Goal: Task Accomplishment & Management: Manage account settings

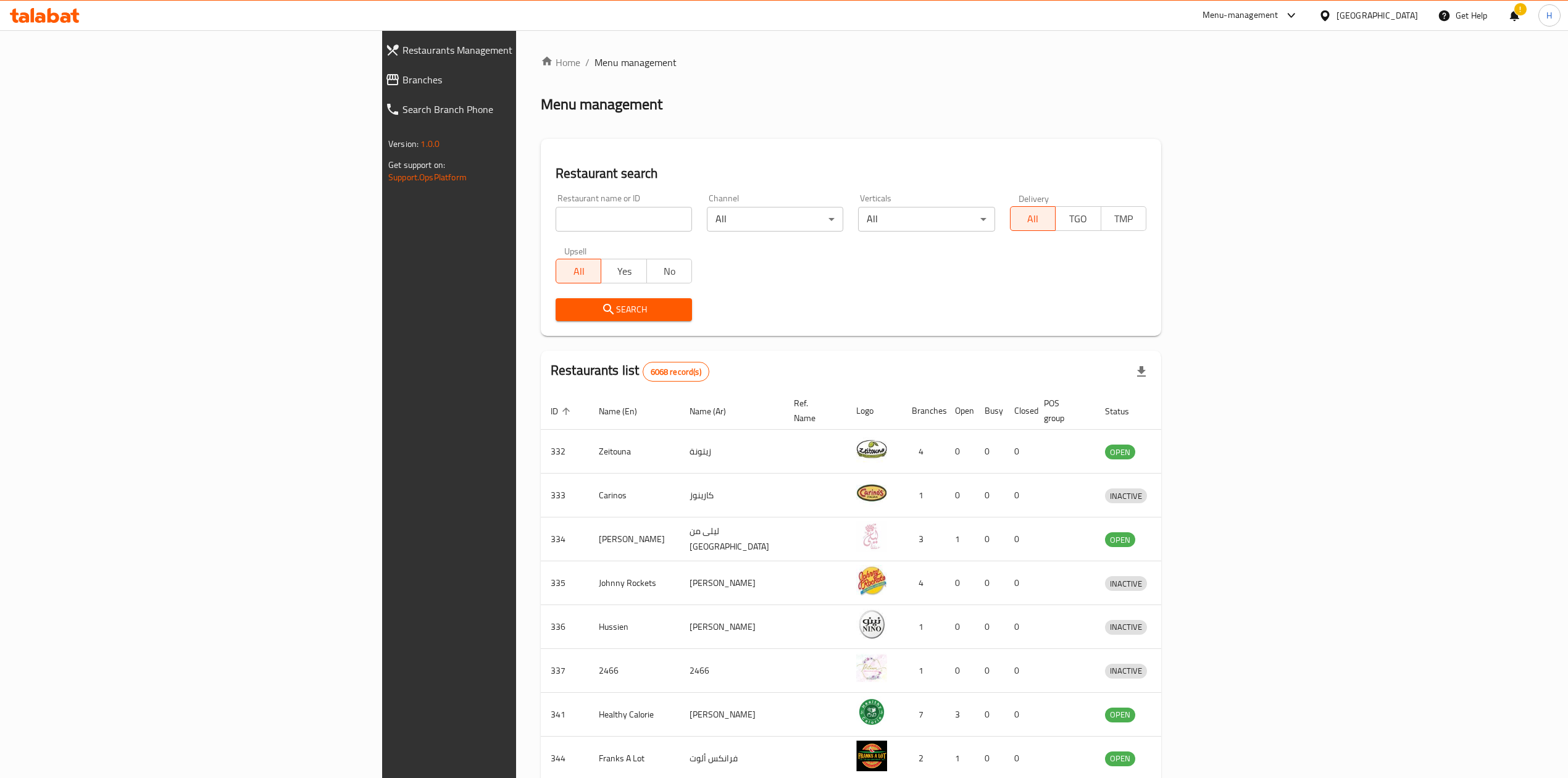
click at [555, 213] on input "search" at bounding box center [624, 219] width 137 height 25
type input "f"
type input "باب المر"
click button "Search" at bounding box center [624, 309] width 137 height 23
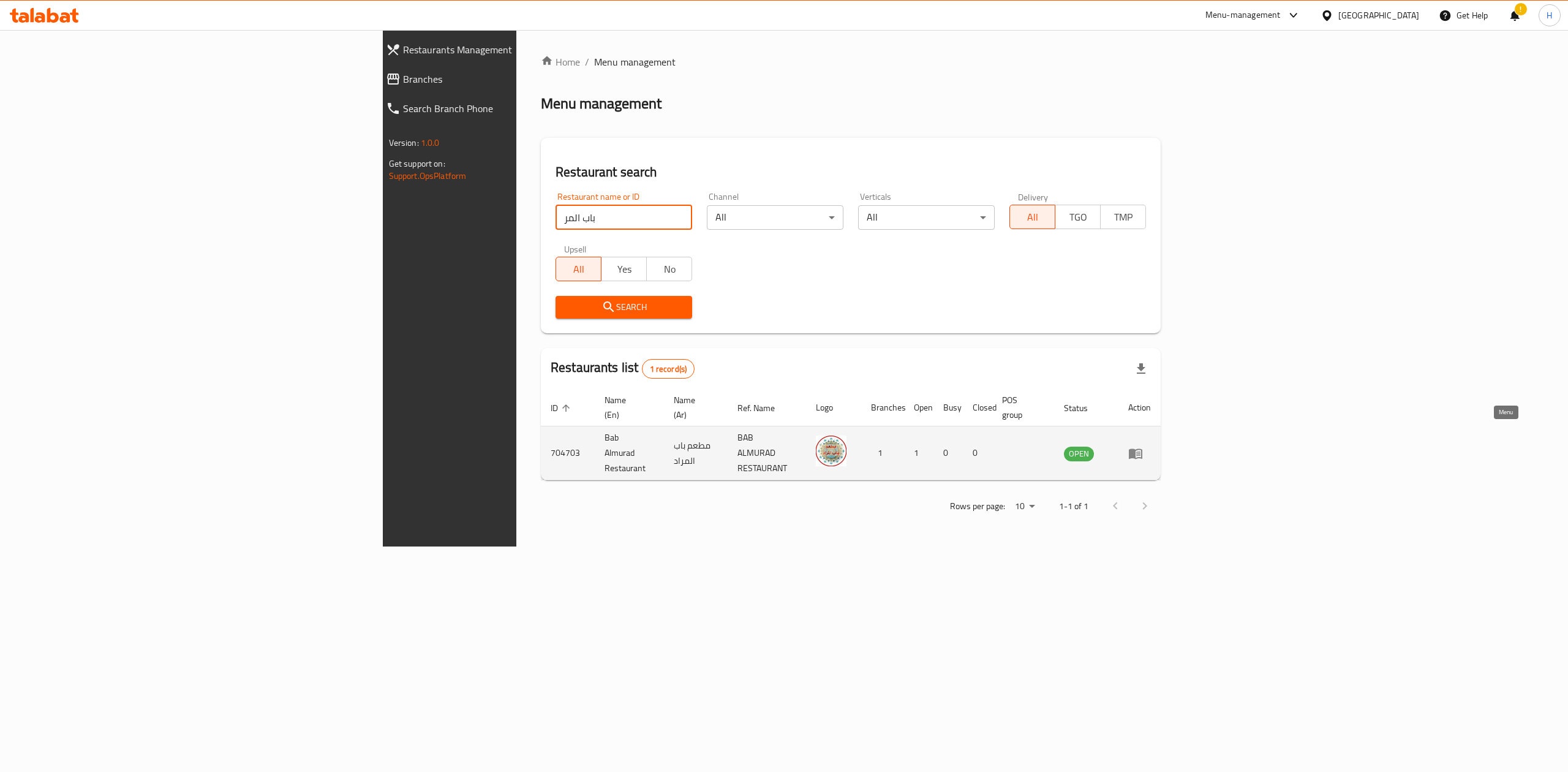
click at [1142, 449] on icon "enhanced table" at bounding box center [1135, 454] width 14 height 10
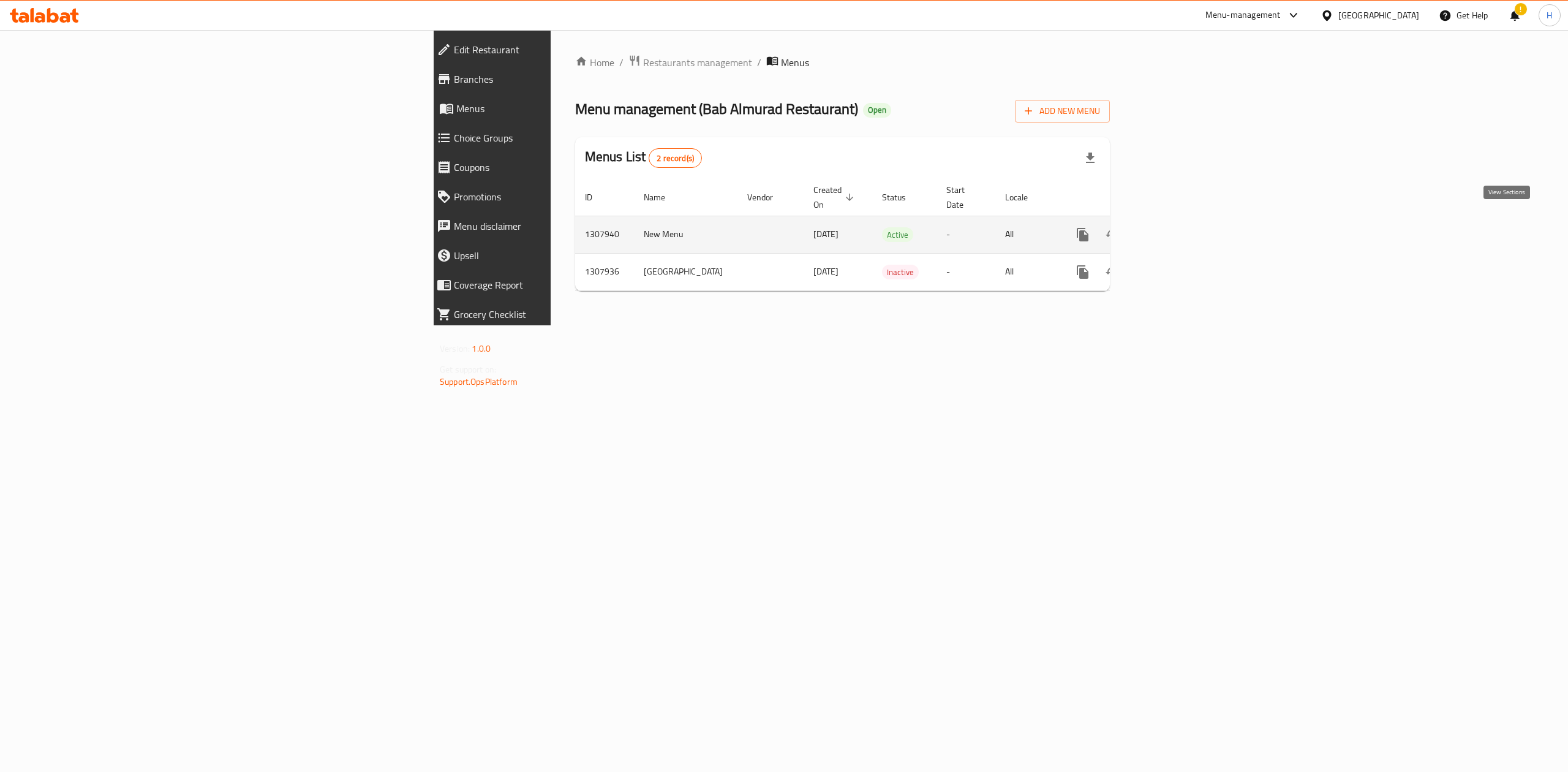
click at [1178, 228] on icon "enhanced table" at bounding box center [1171, 235] width 15 height 15
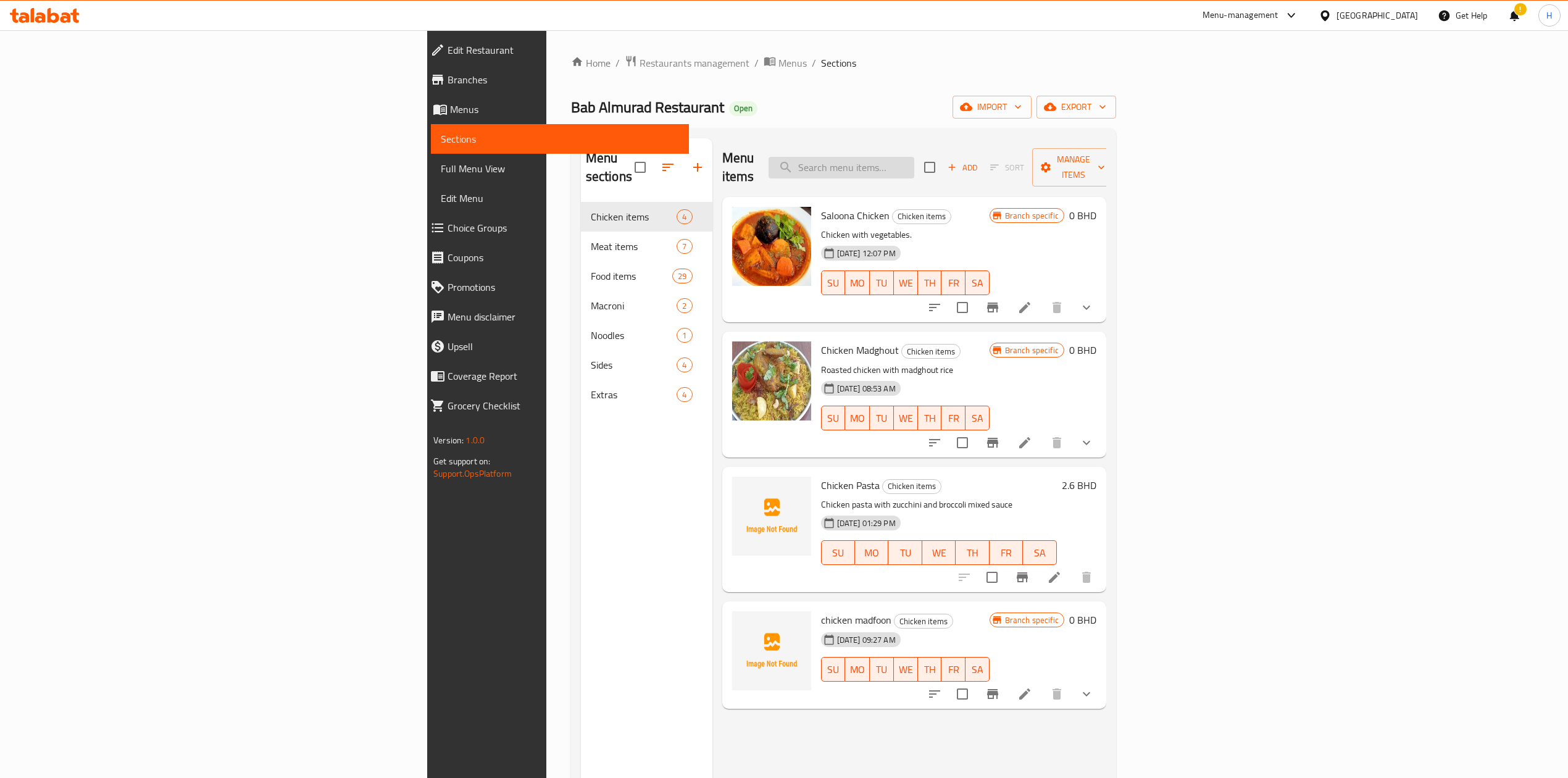
click at [1019, 168] on div "Menu items Add Sort Manage items" at bounding box center [914, 167] width 384 height 58
click at [914, 166] on input "search" at bounding box center [842, 168] width 146 height 22
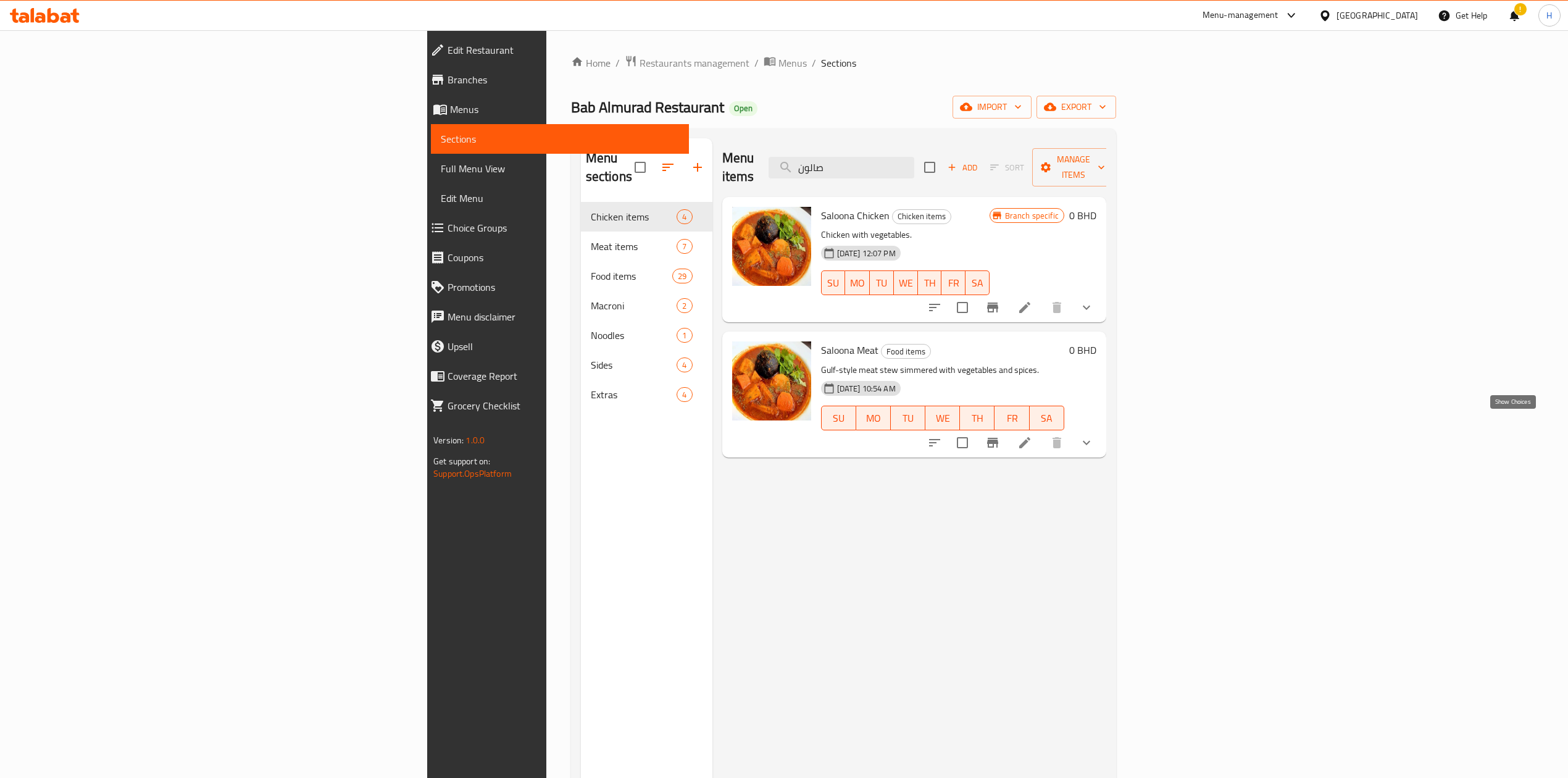
type input "صالون"
click at [1094, 435] on icon "show more" at bounding box center [1086, 442] width 15 height 15
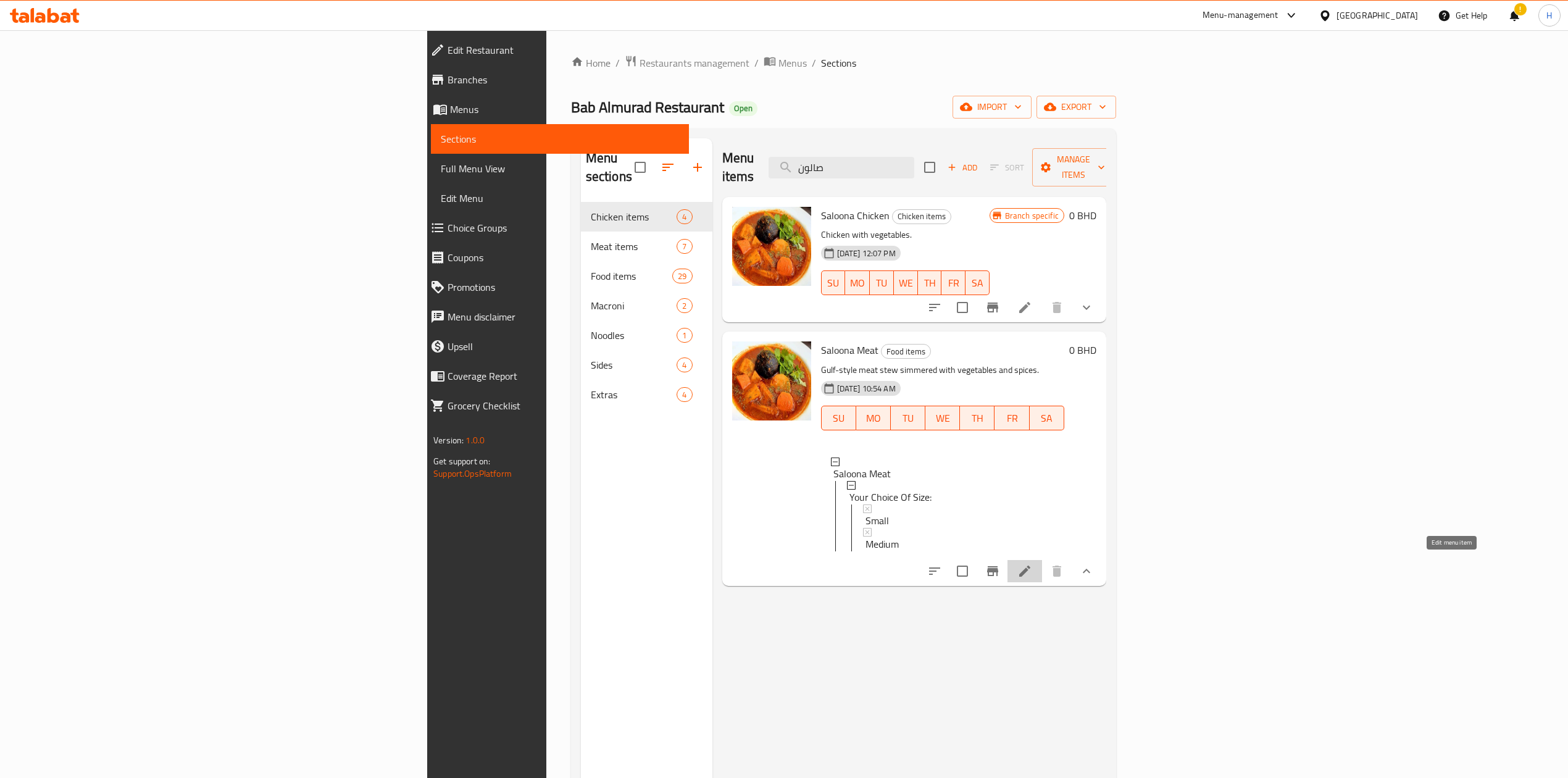
click at [1032, 568] on icon at bounding box center [1025, 571] width 15 height 15
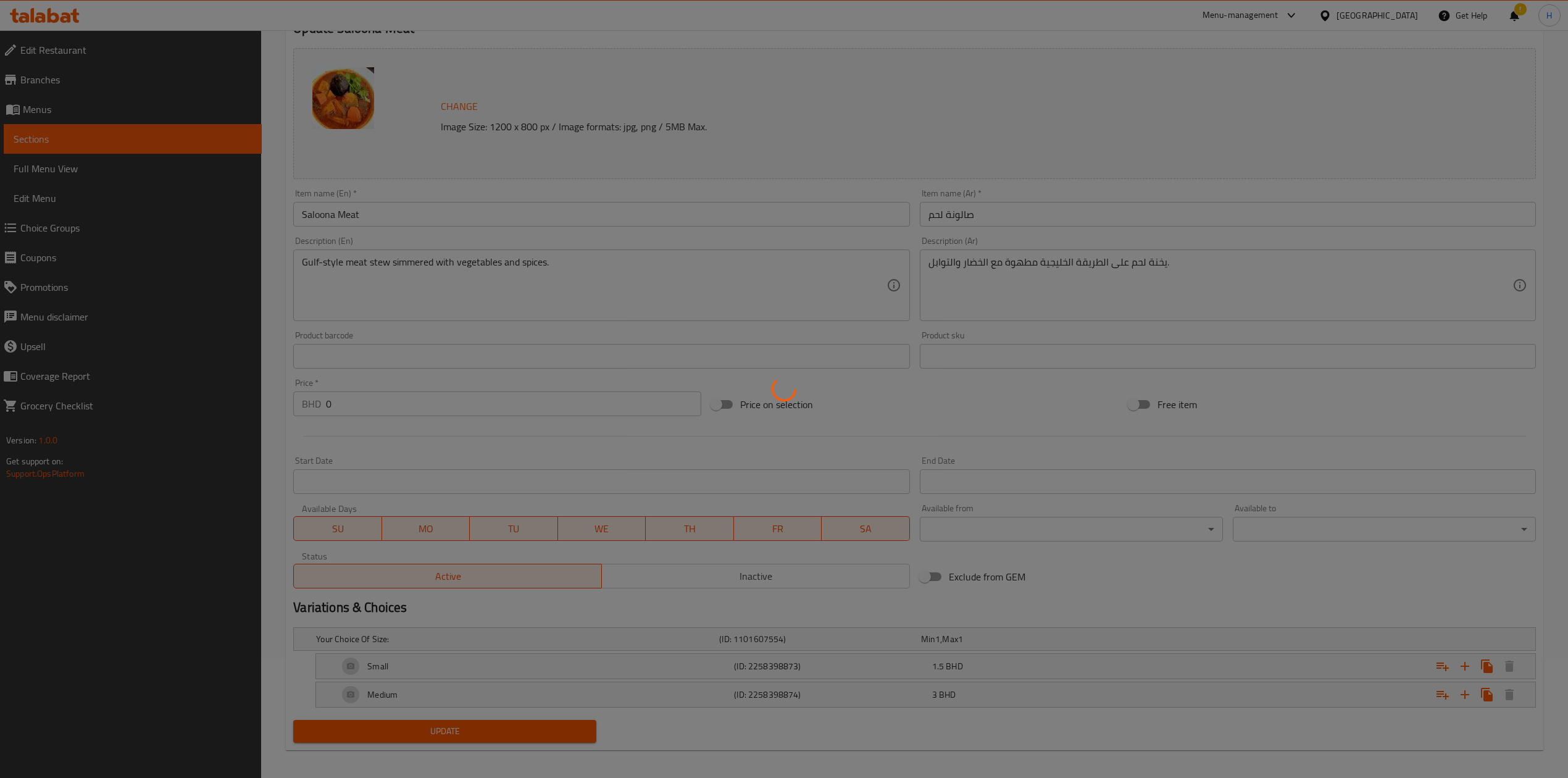
scroll to position [127, 0]
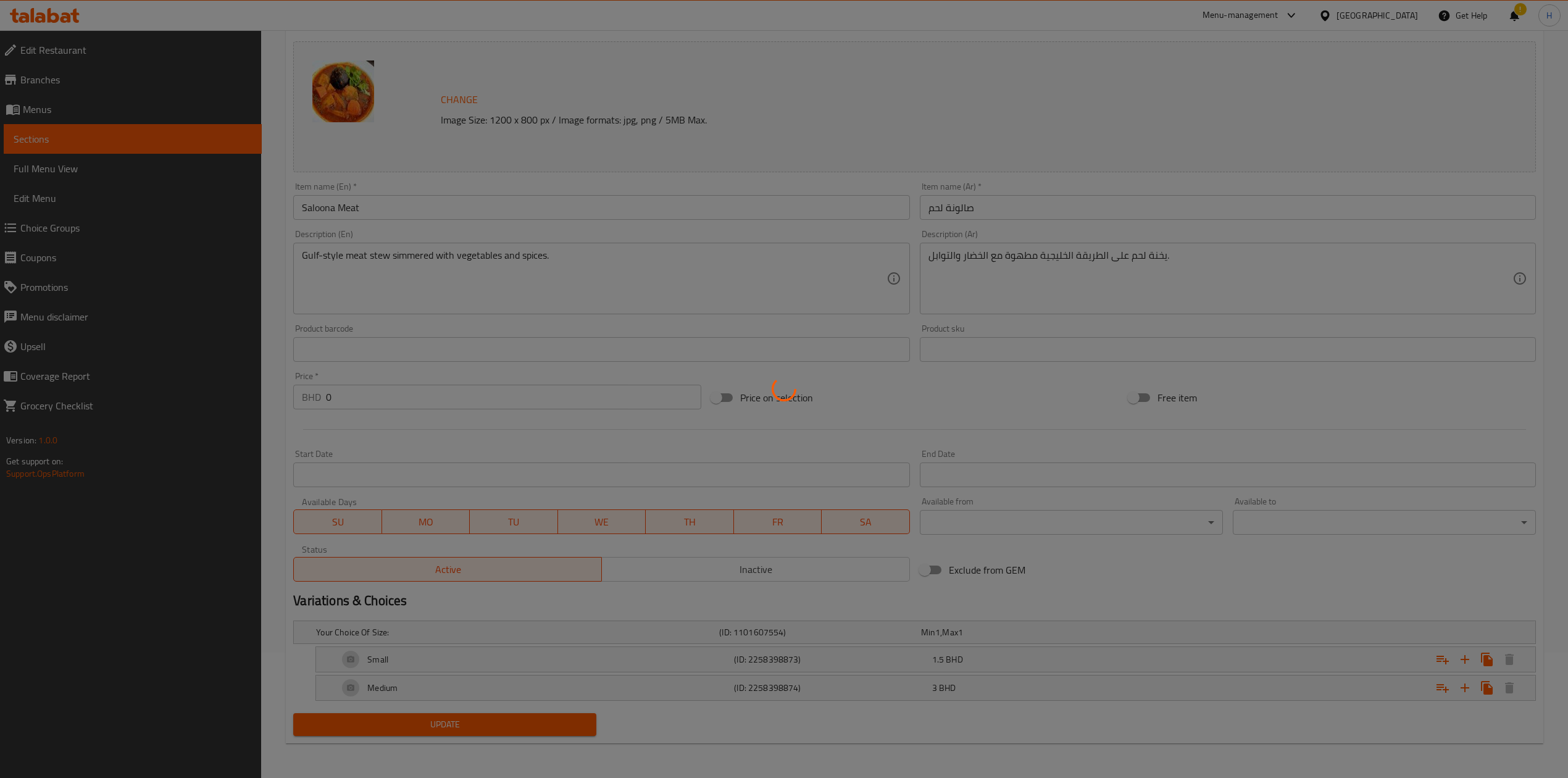
click at [801, 645] on div at bounding box center [784, 389] width 1568 height 778
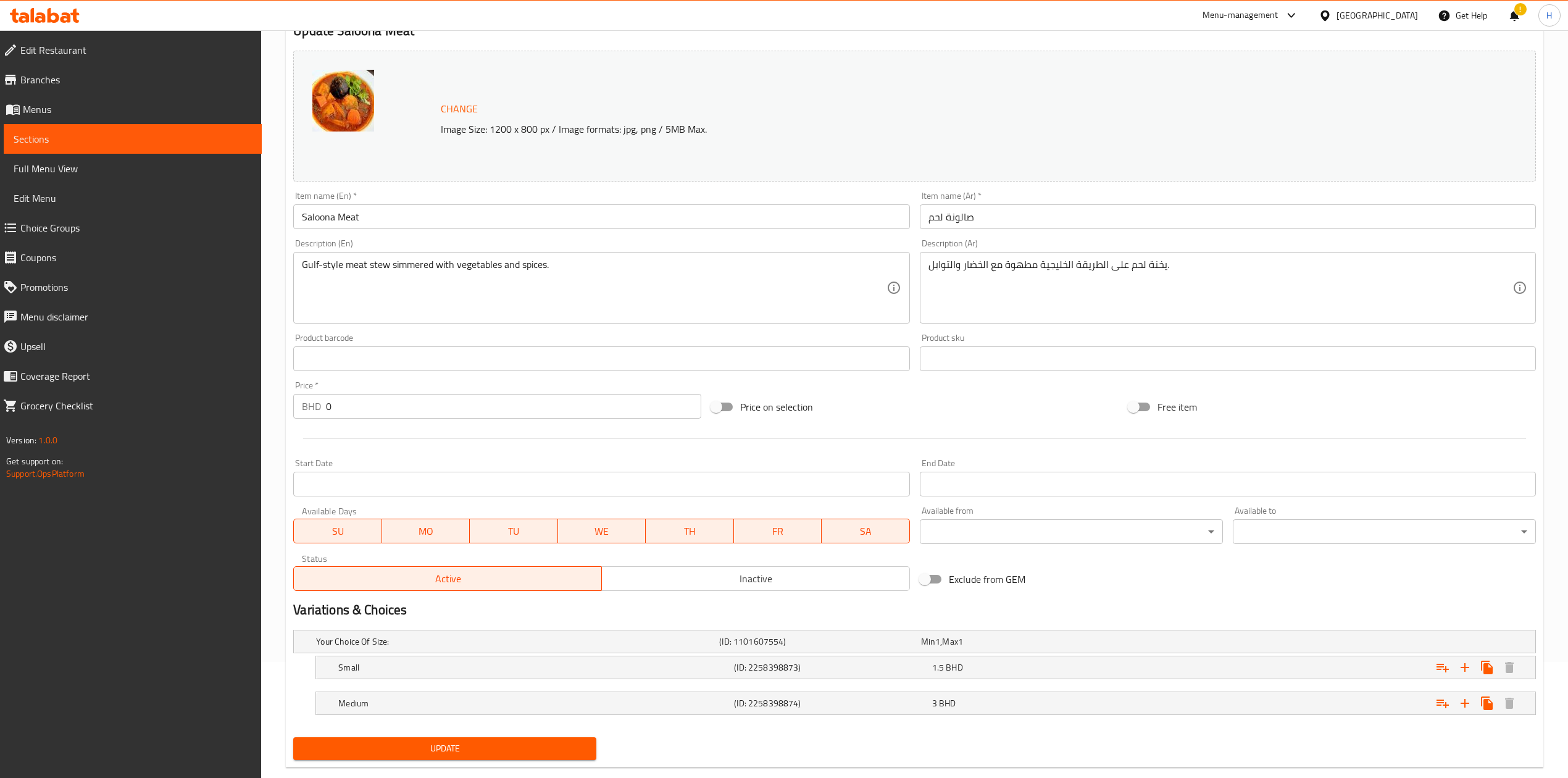
scroll to position [141, 0]
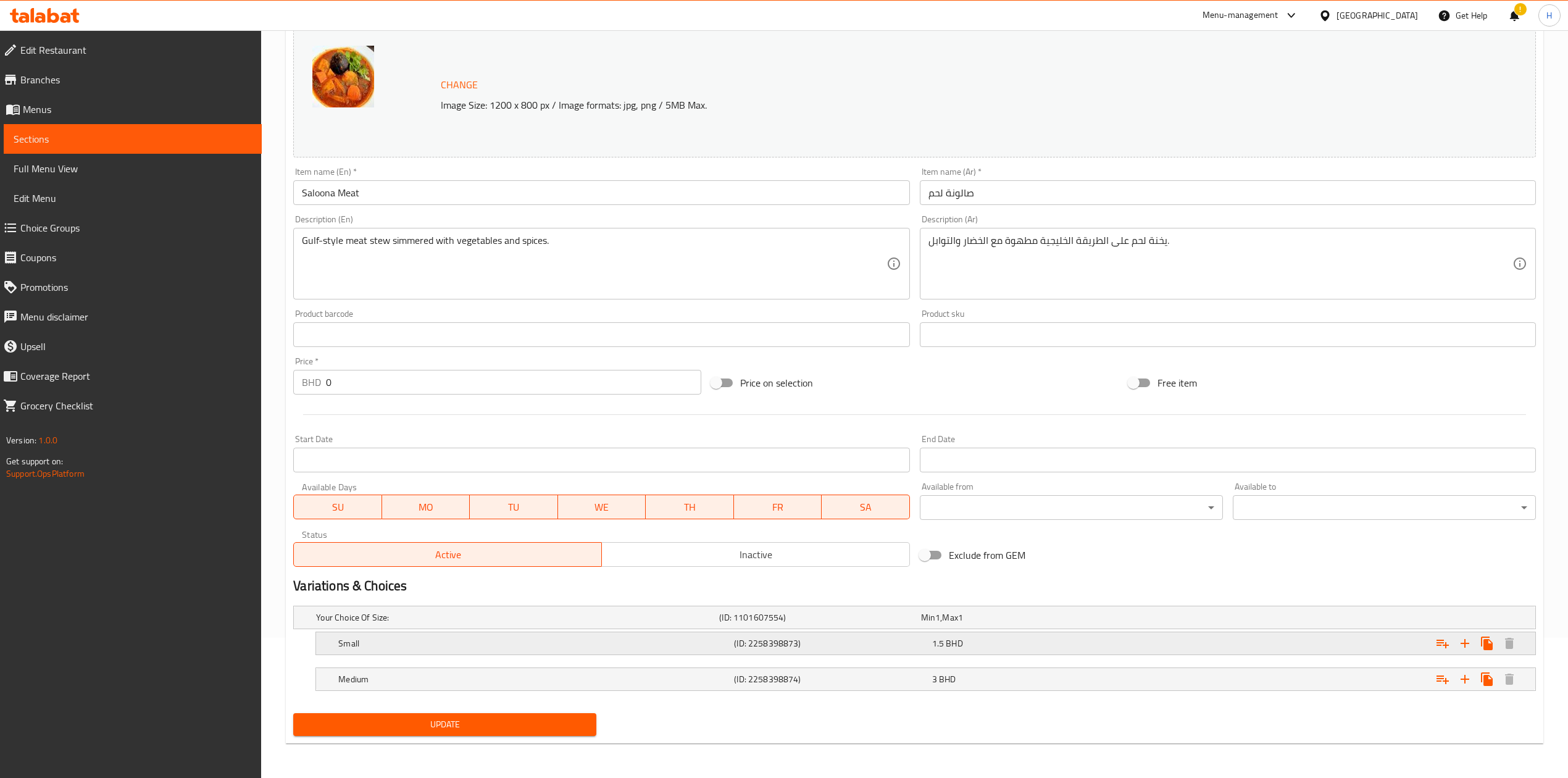
click at [900, 652] on div "Small (ID: 2258398873) 1.5 BHD" at bounding box center [929, 643] width 1187 height 27
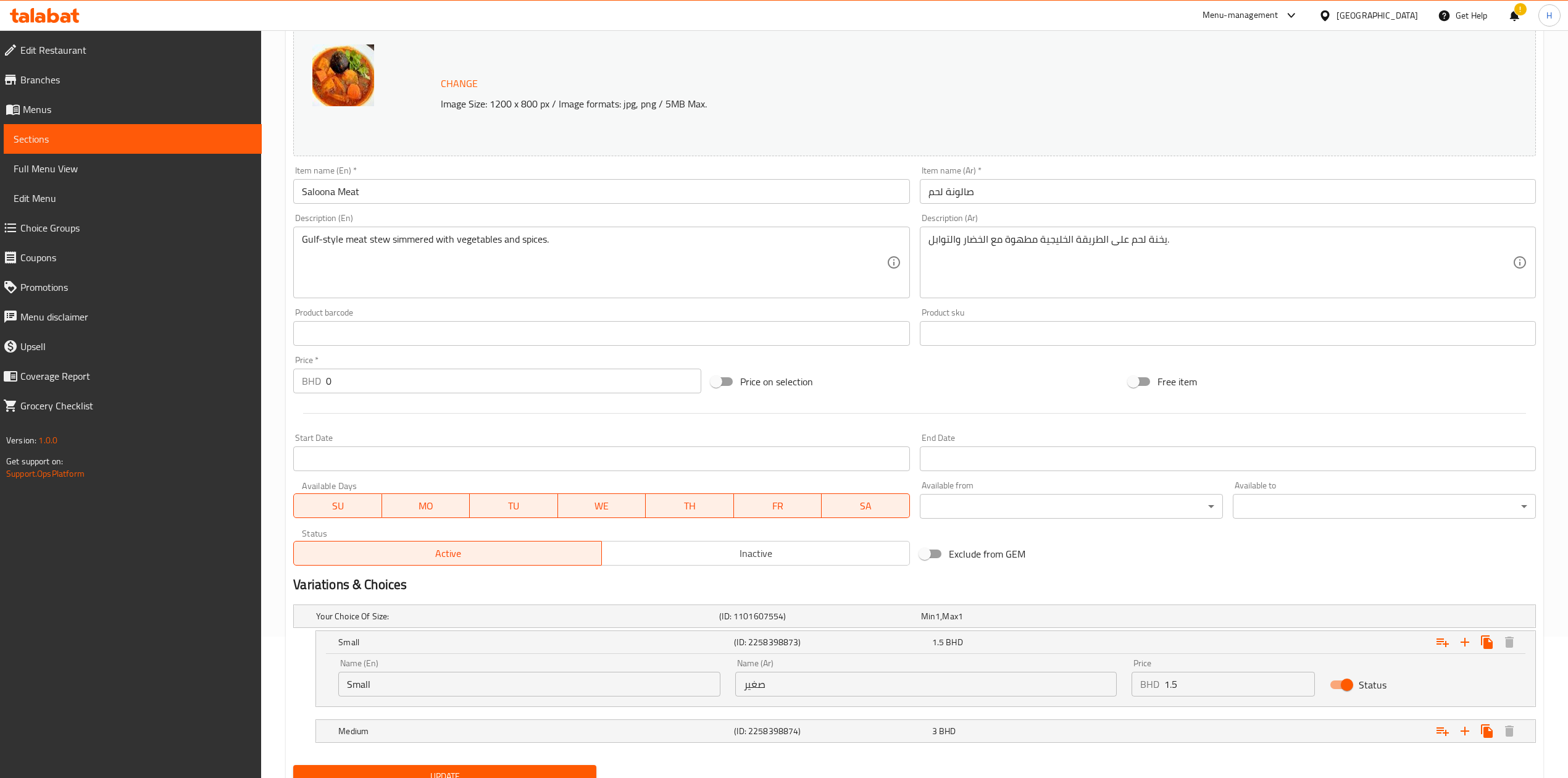
click at [1220, 685] on input "1.5" at bounding box center [1239, 684] width 150 height 25
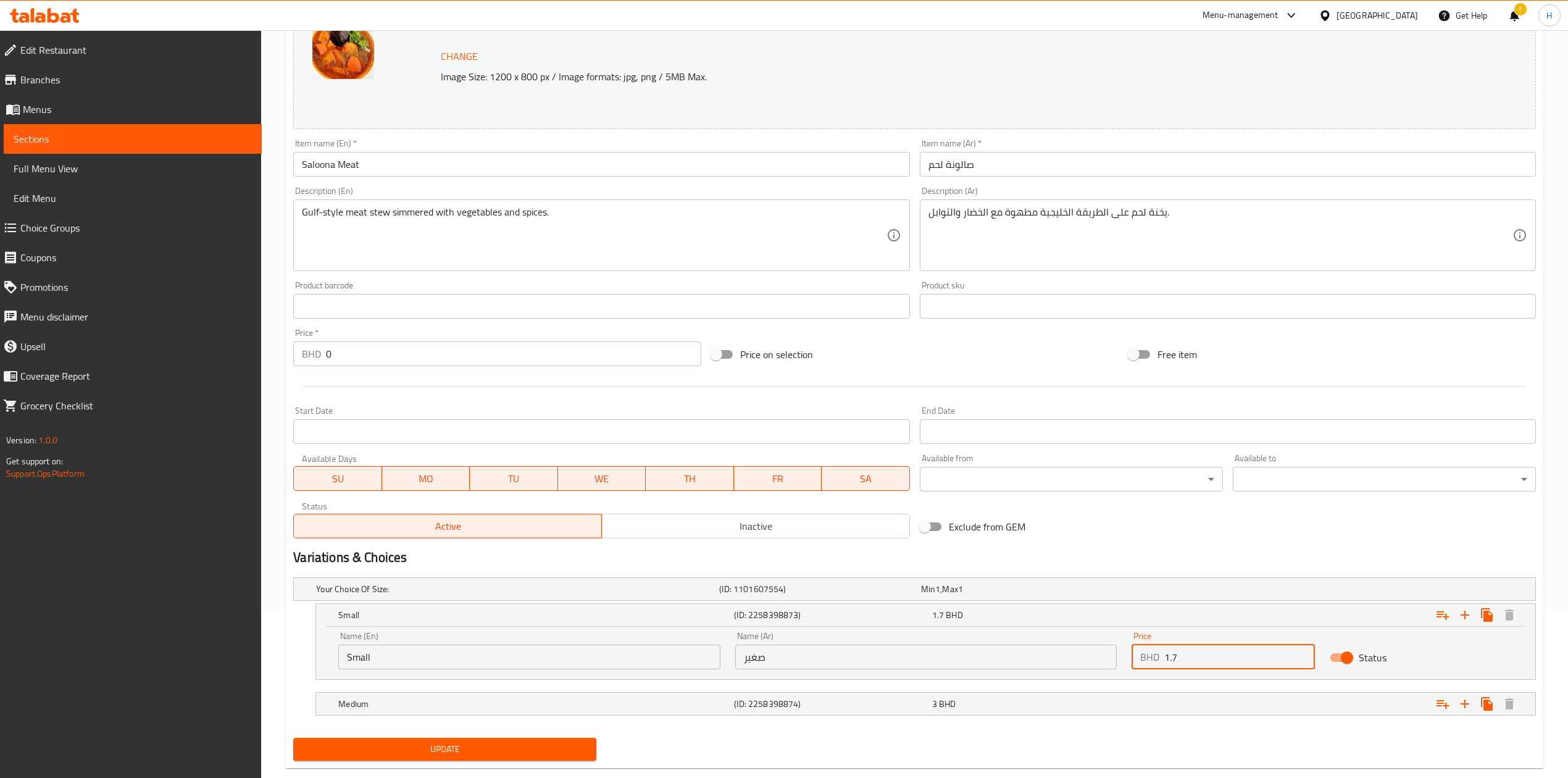
scroll to position [195, 0]
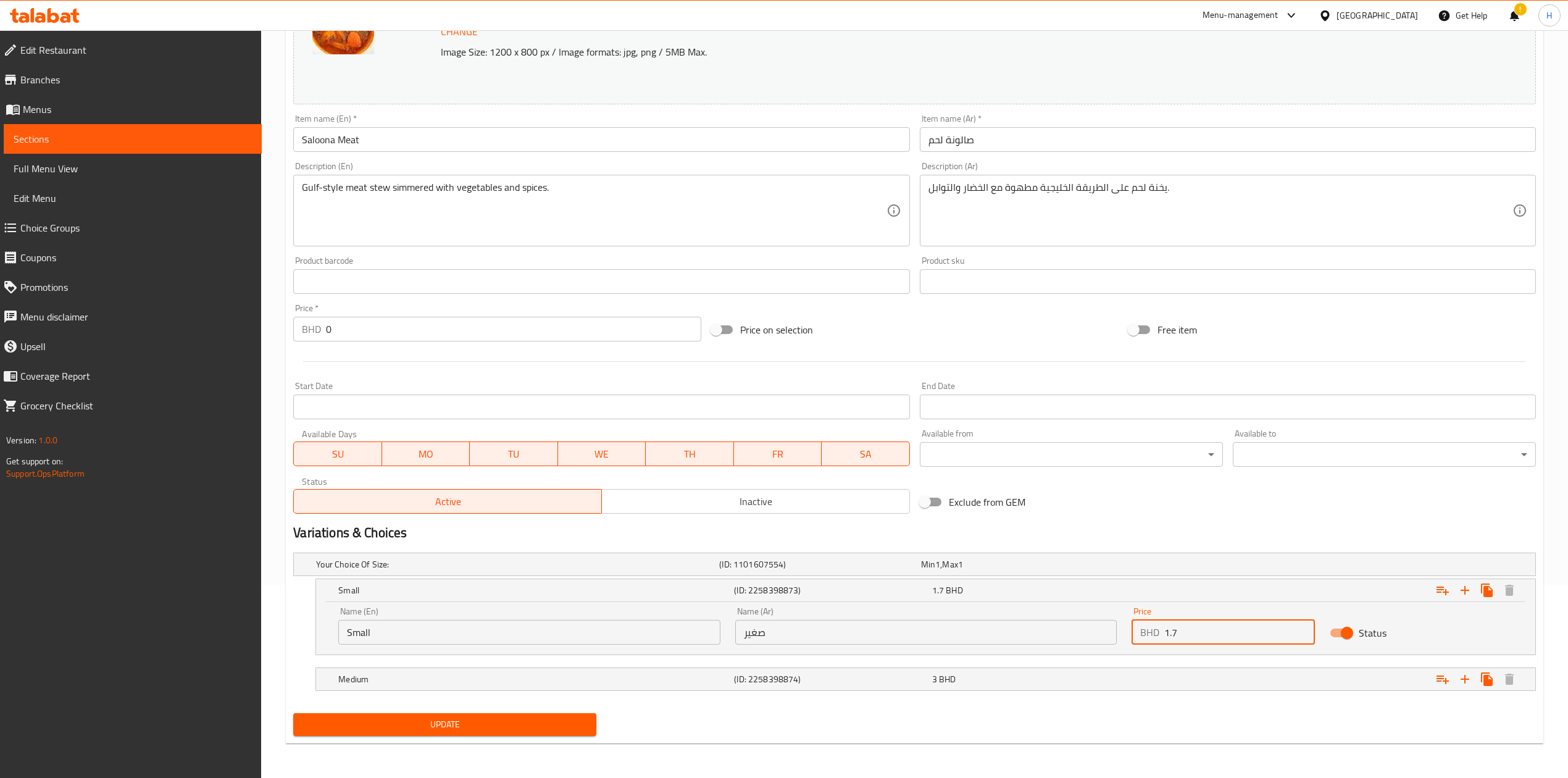
type input "1.7"
click at [574, 718] on span "Update" at bounding box center [444, 724] width 283 height 15
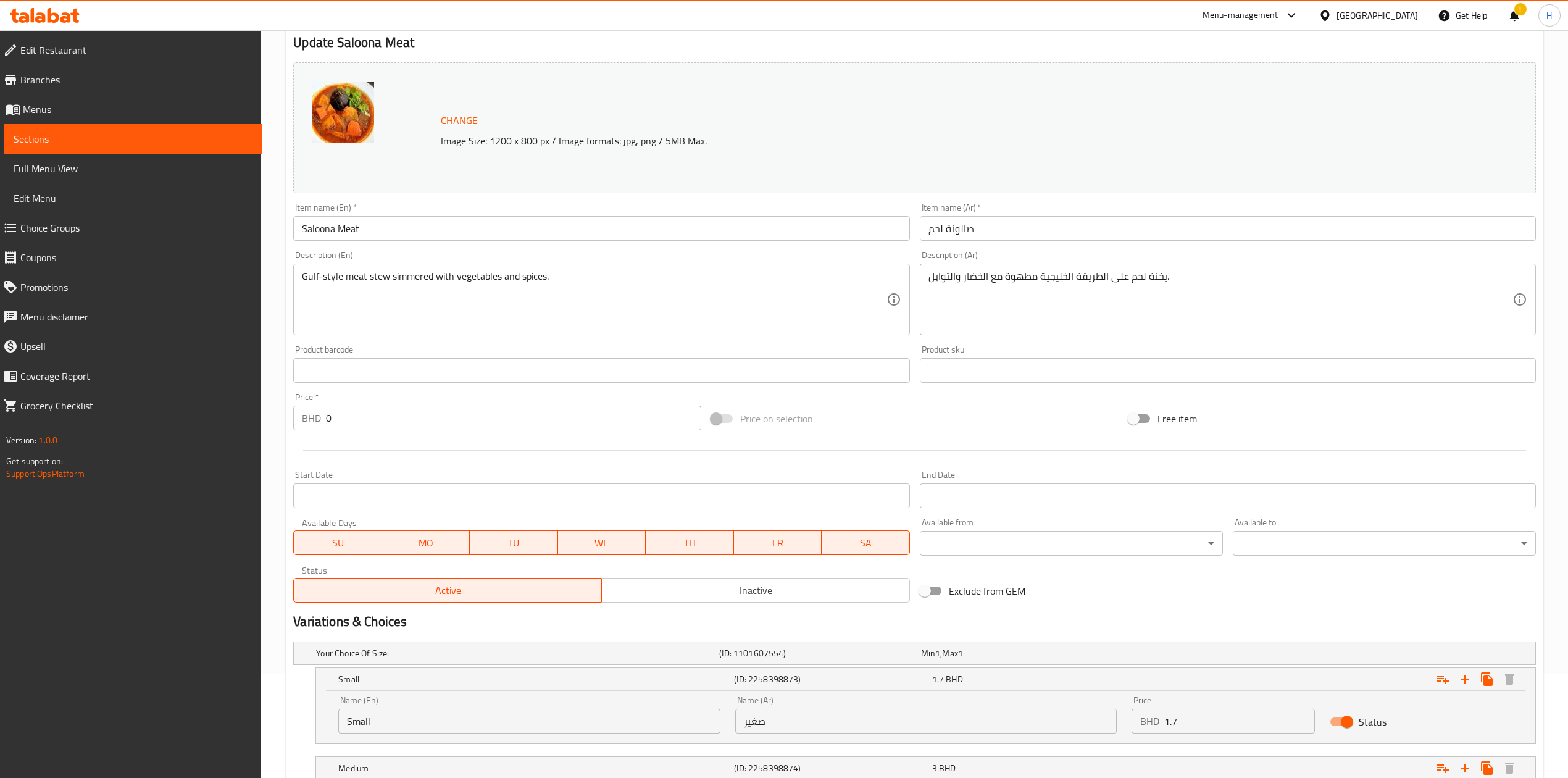
scroll to position [0, 0]
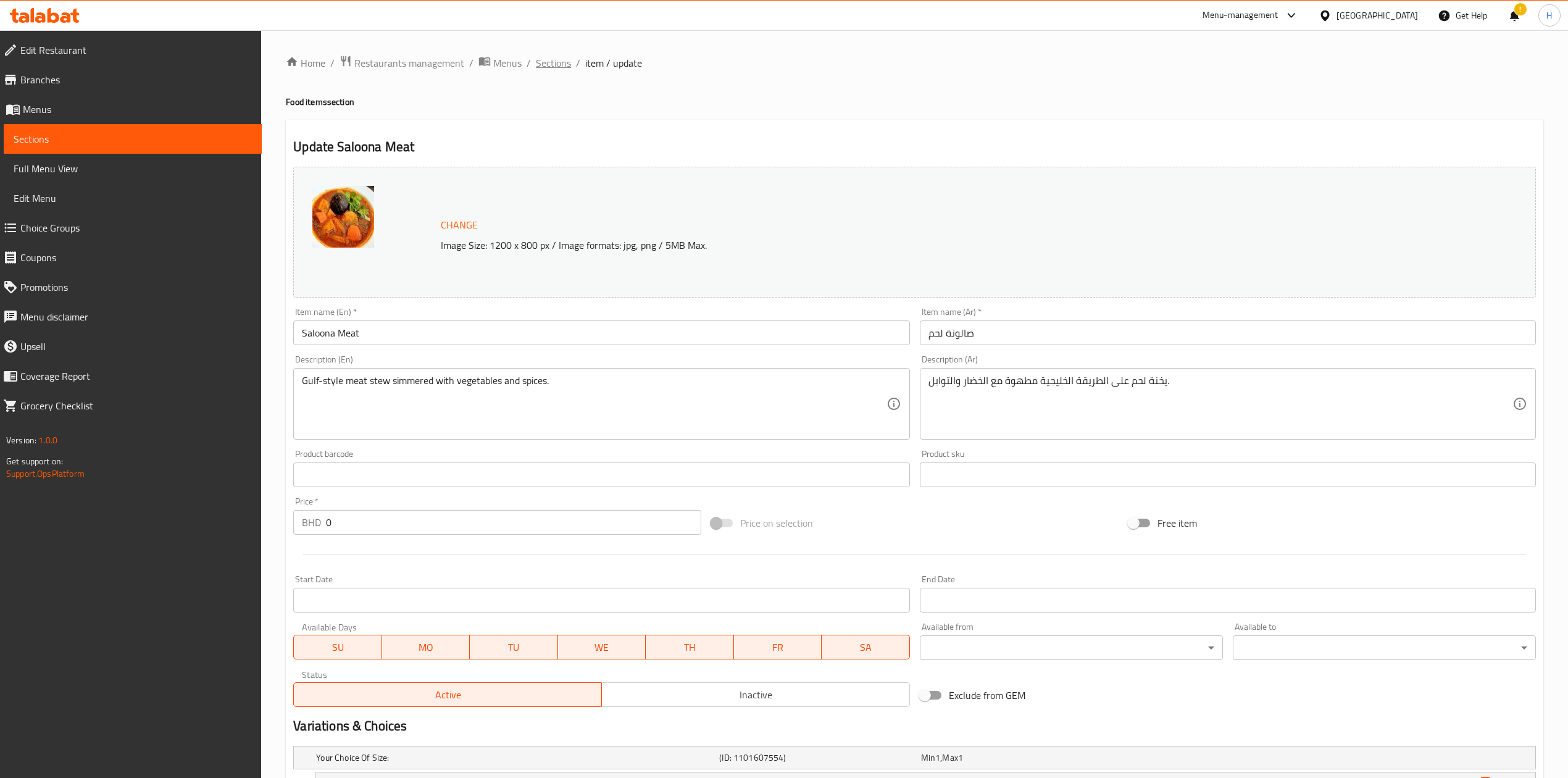
click at [543, 64] on span "Sections" at bounding box center [553, 63] width 35 height 15
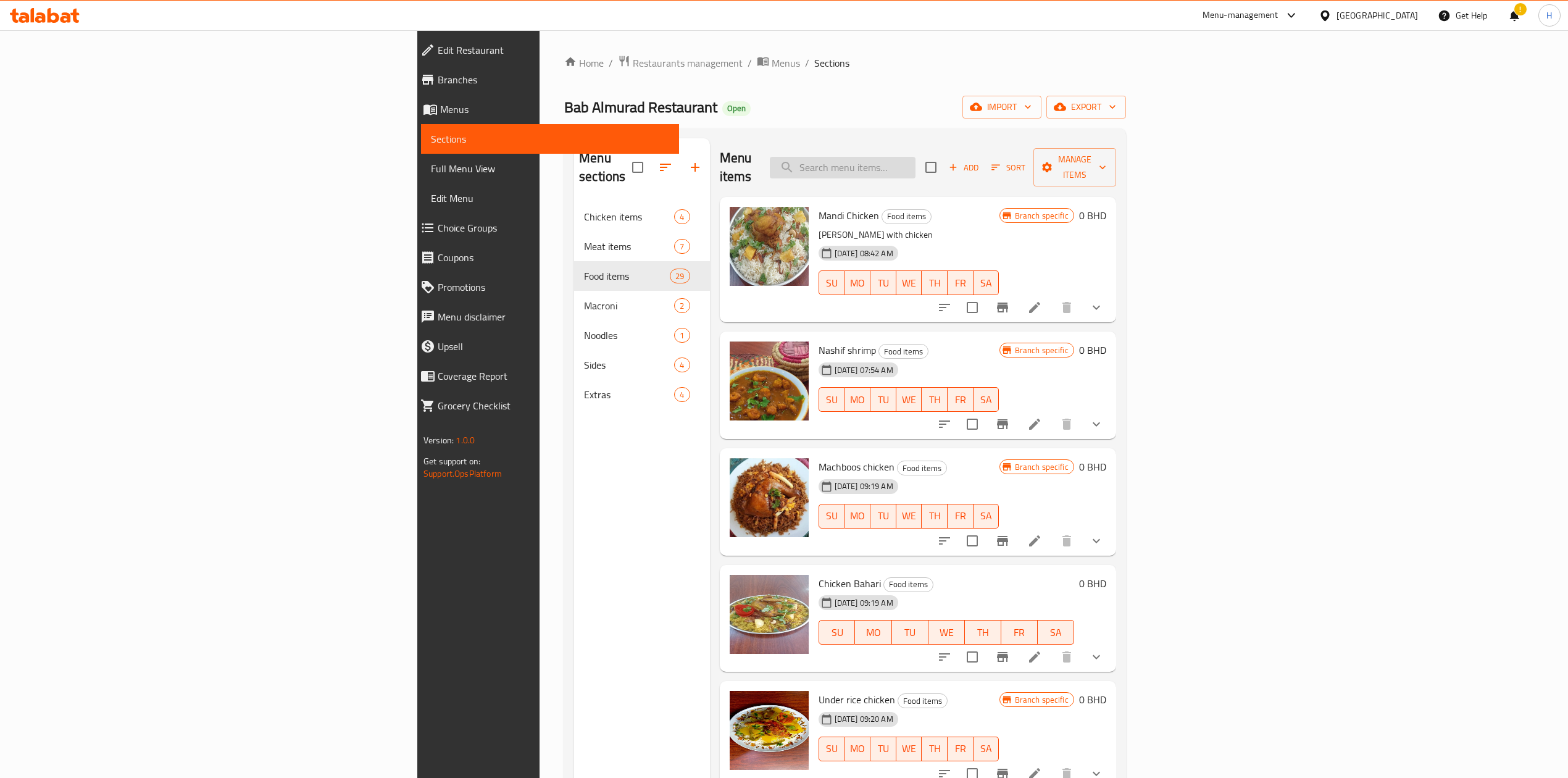
click at [915, 157] on input "search" at bounding box center [842, 168] width 146 height 22
type input "ة"
type input "meat"
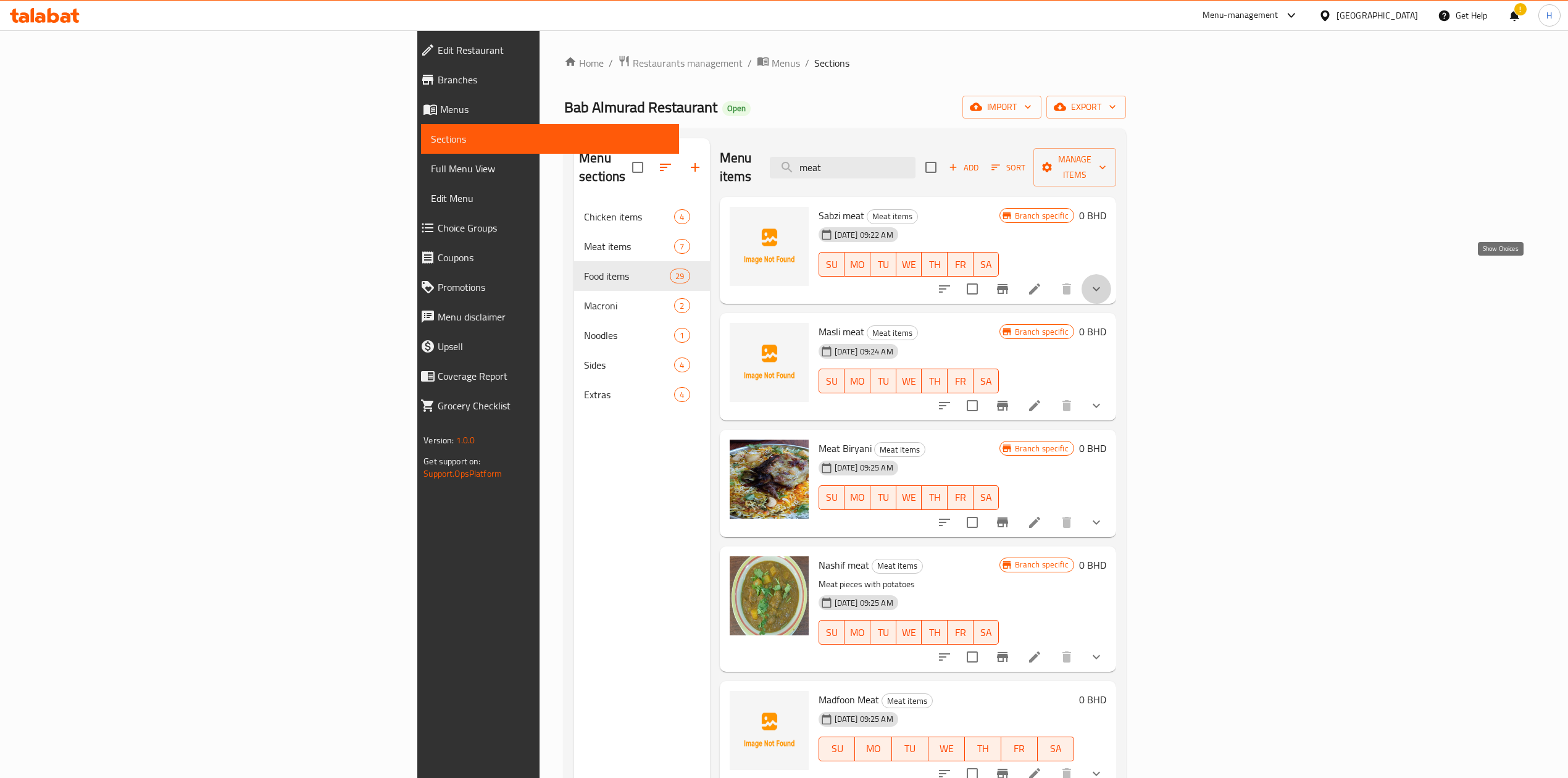
click at [1104, 281] on icon "show more" at bounding box center [1096, 288] width 15 height 15
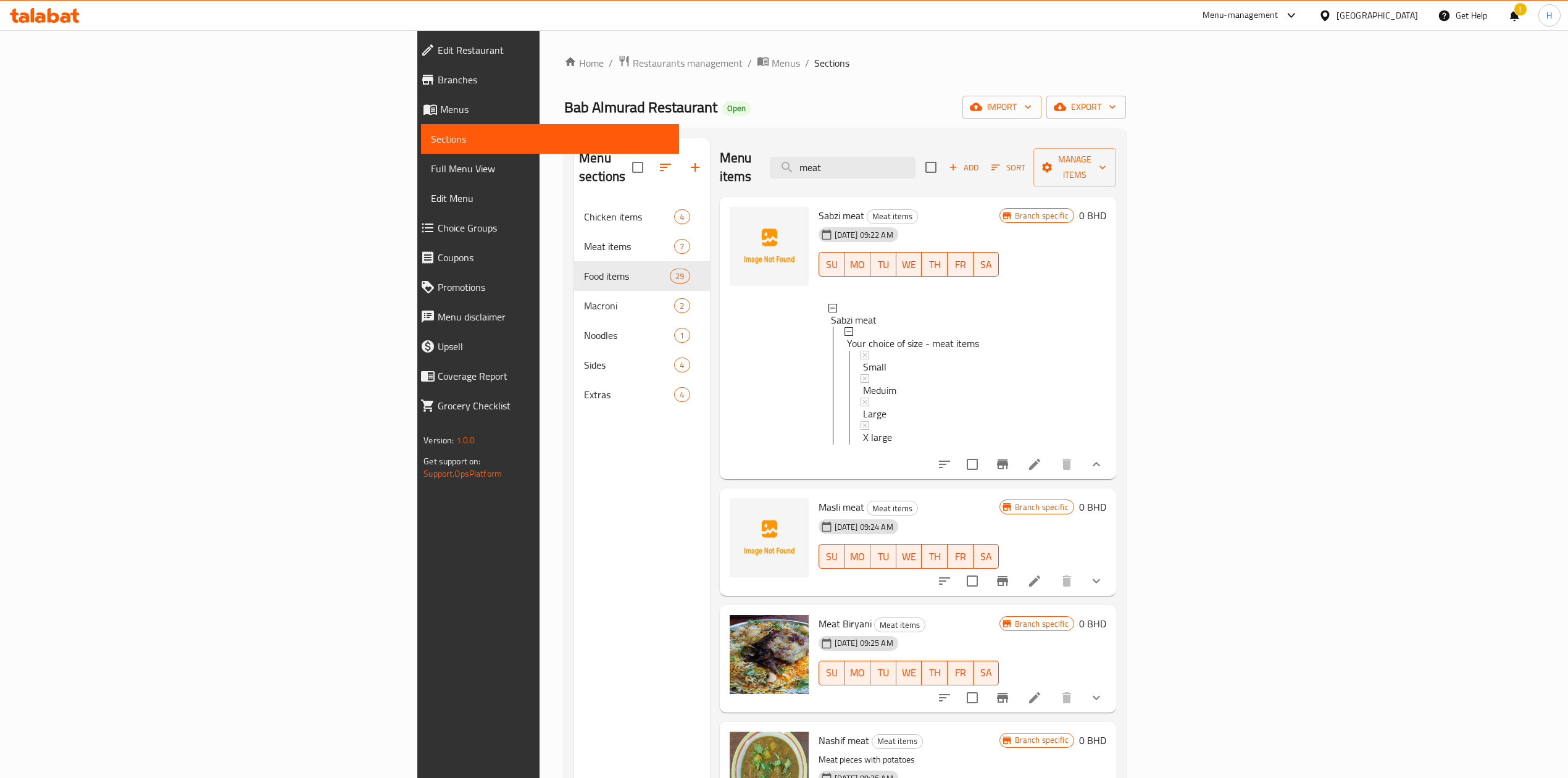
click at [438, 226] on span "Choice Groups" at bounding box center [553, 227] width 231 height 15
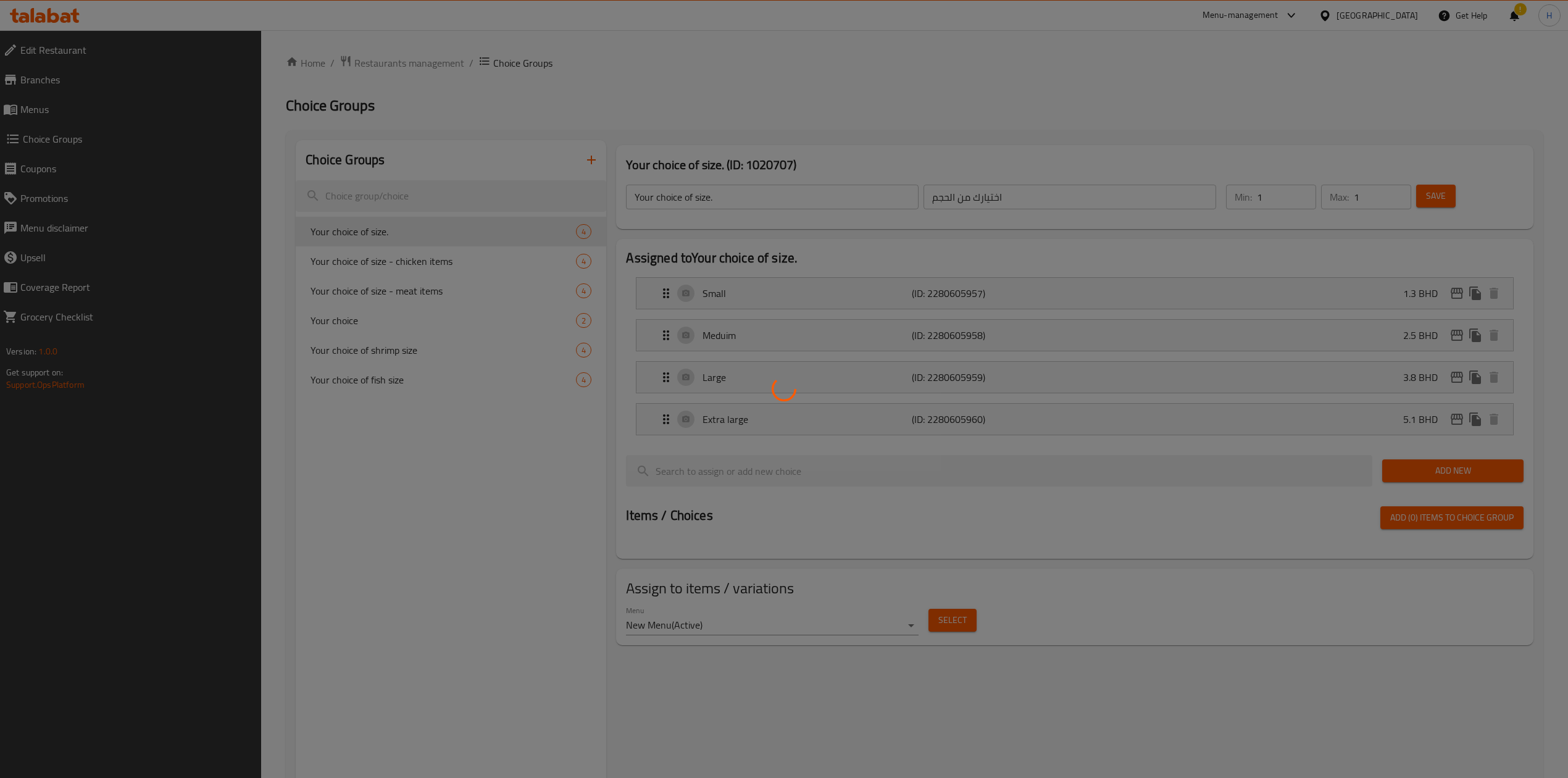
click at [415, 290] on div at bounding box center [784, 389] width 1568 height 778
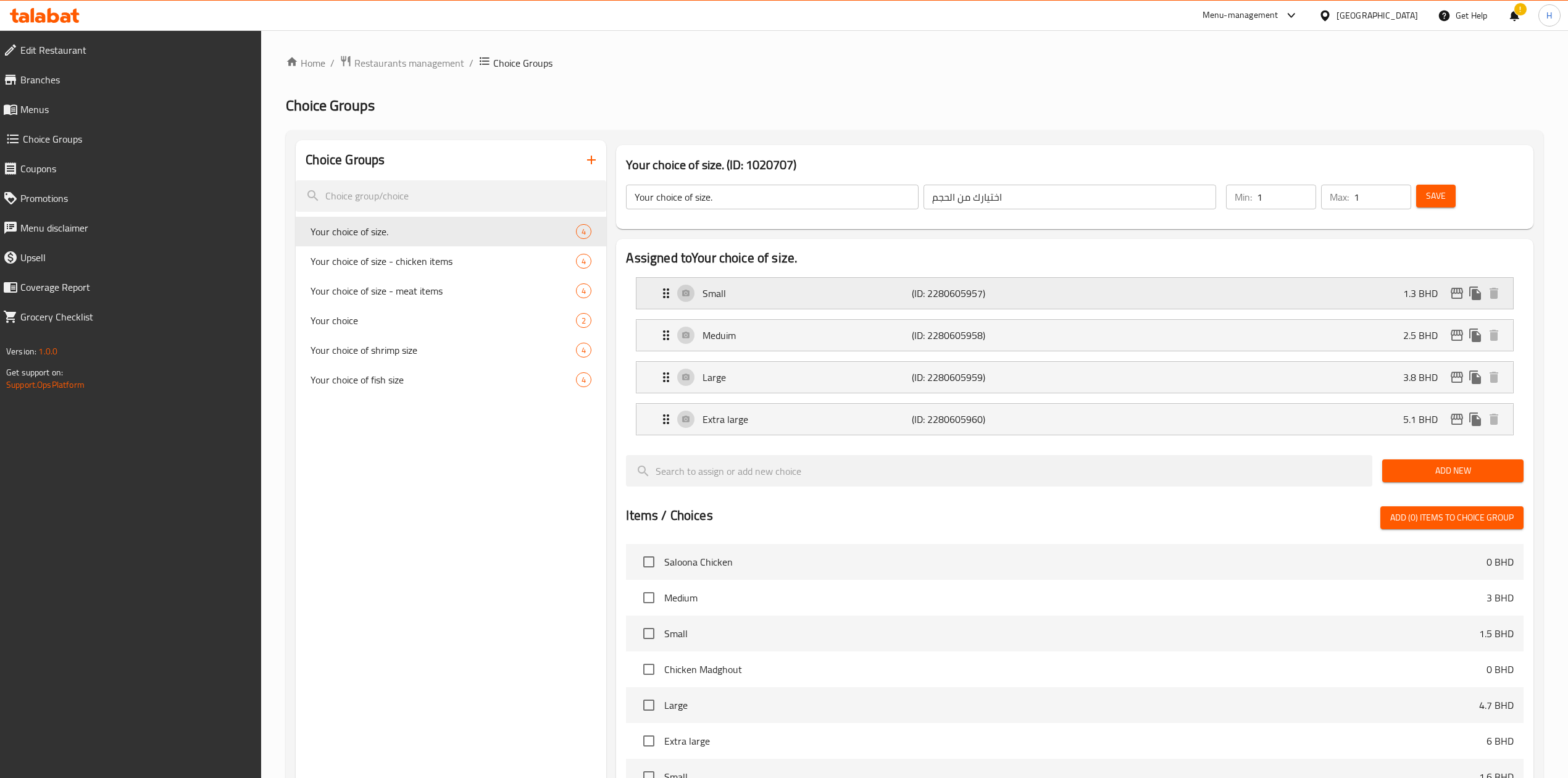
click at [838, 287] on p "Small" at bounding box center [807, 293] width 209 height 15
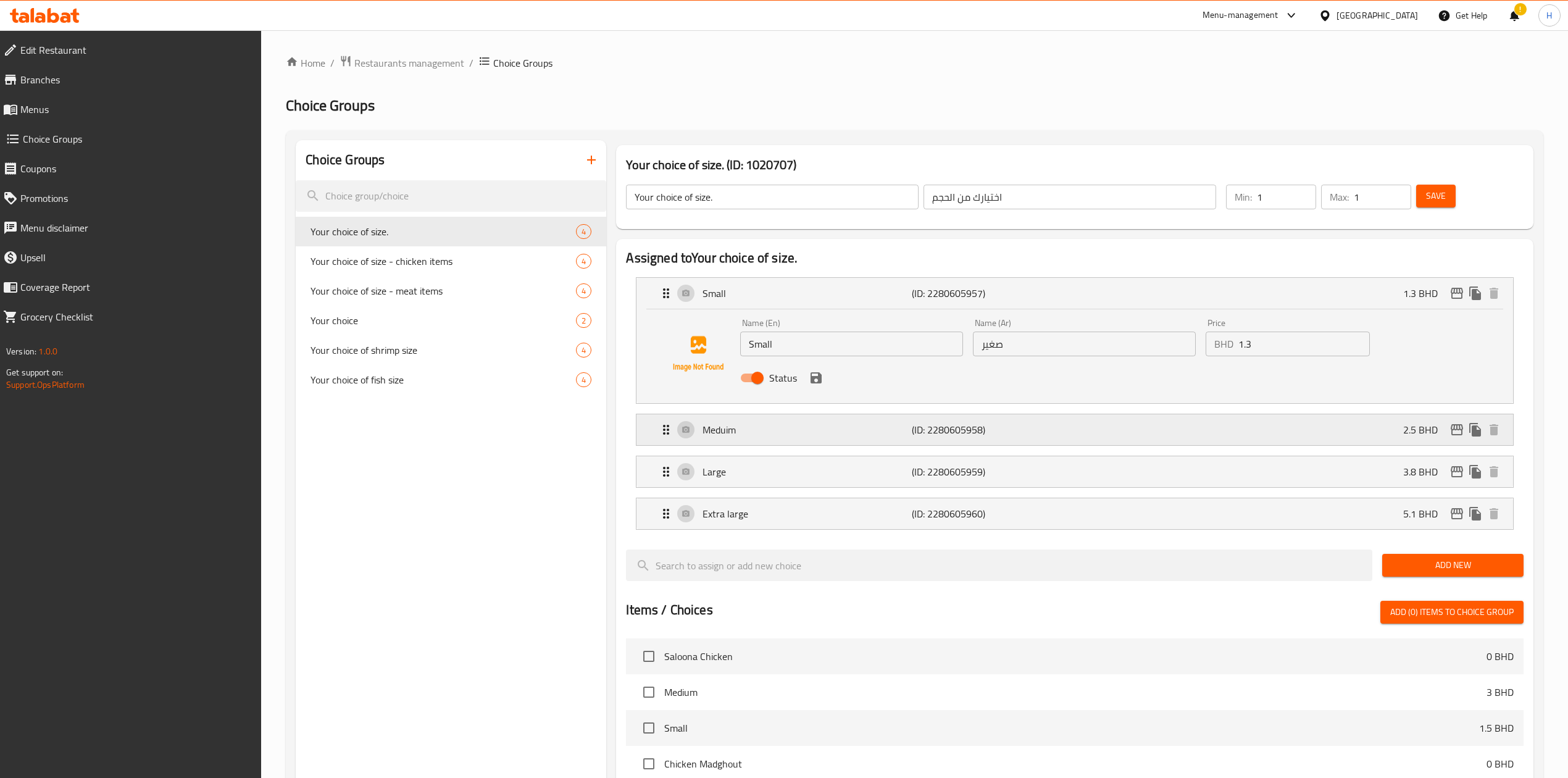
click at [875, 442] on div "Meduim (ID: 2280605958) 2.5 BHD" at bounding box center [1078, 429] width 839 height 31
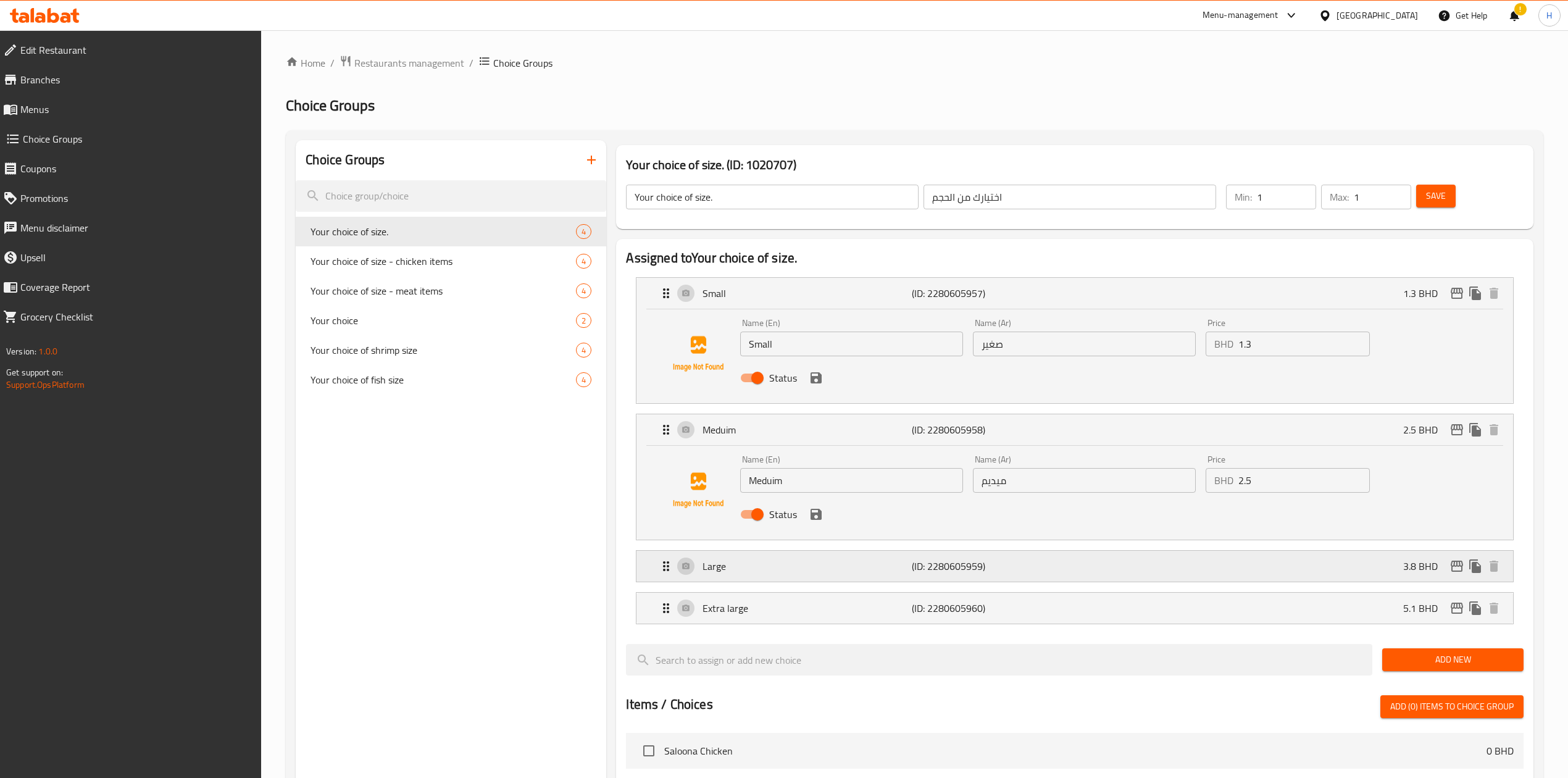
click at [973, 580] on div "Large (ID: 2280605959) 3.8 BHD" at bounding box center [1078, 566] width 839 height 31
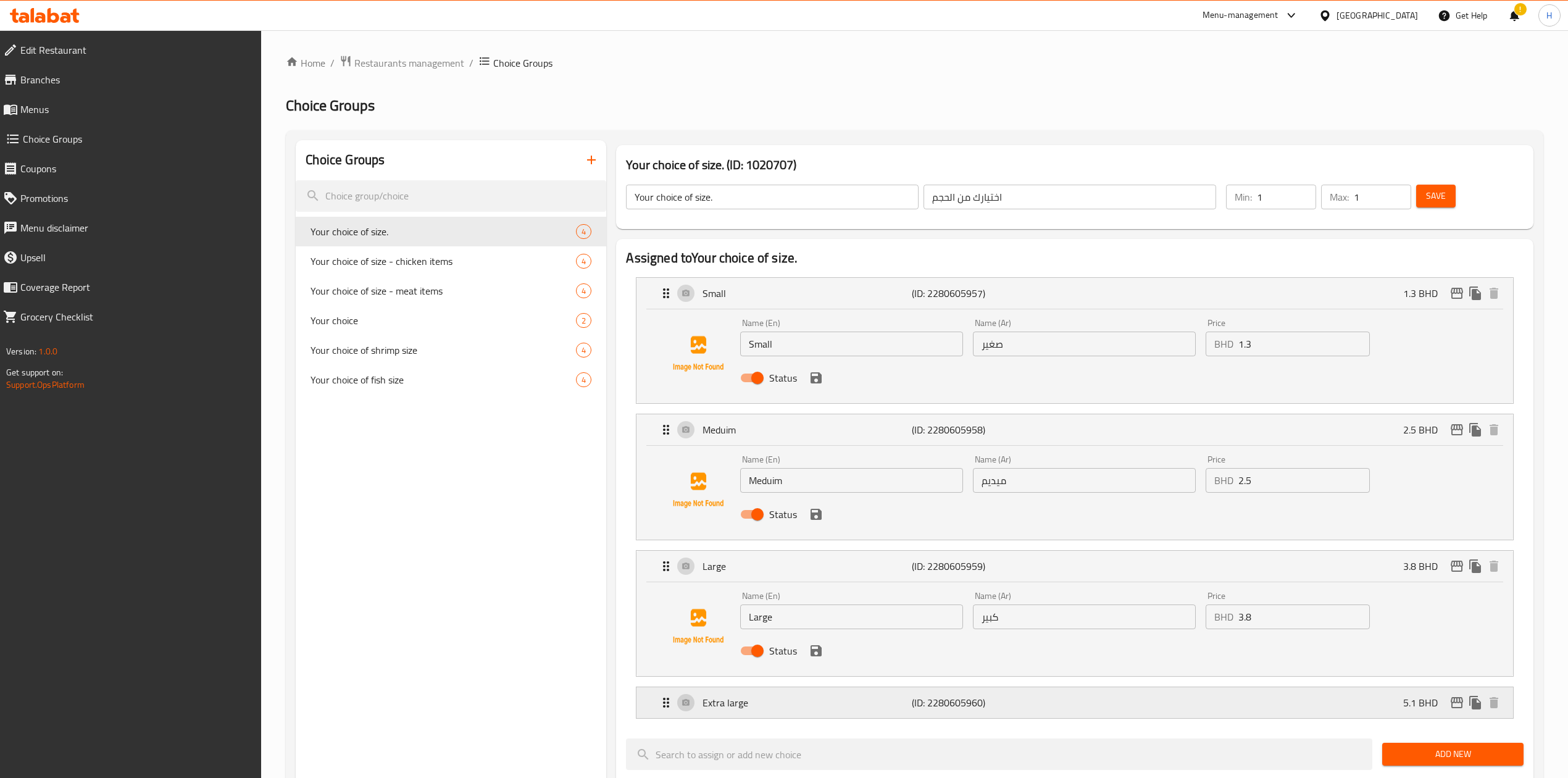
click at [951, 694] on div "Extra large (ID: 2280605960) 5.1 BHD" at bounding box center [1078, 702] width 839 height 31
click at [454, 292] on span "Your choice of size - meat items" at bounding box center [425, 290] width 229 height 15
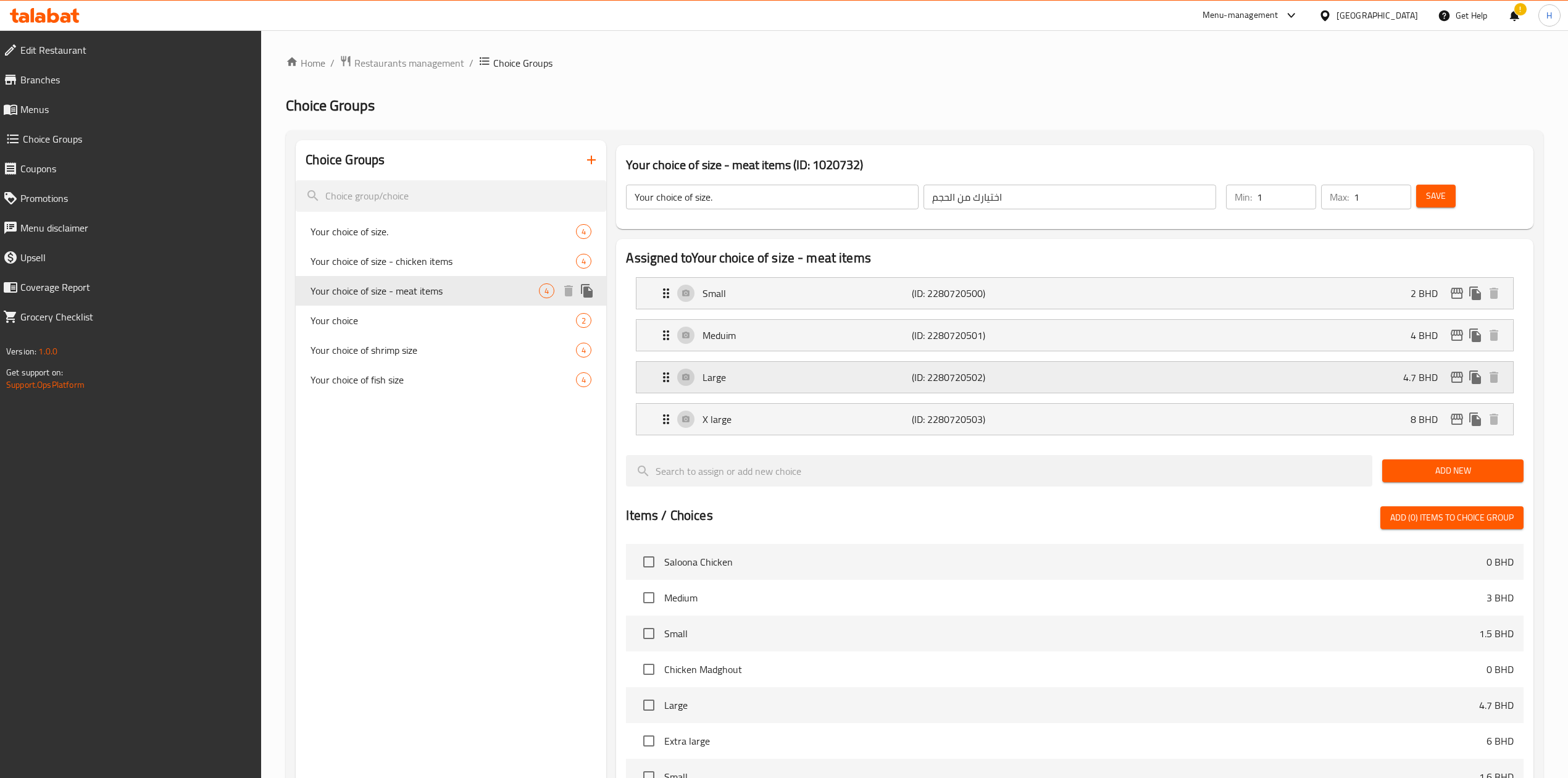
type input "Your choice of size - meat items"
type input "اختيارك من الاحجام"
click at [1325, 282] on div "Small (ID: 2280720500) 2 BHD" at bounding box center [1078, 293] width 839 height 31
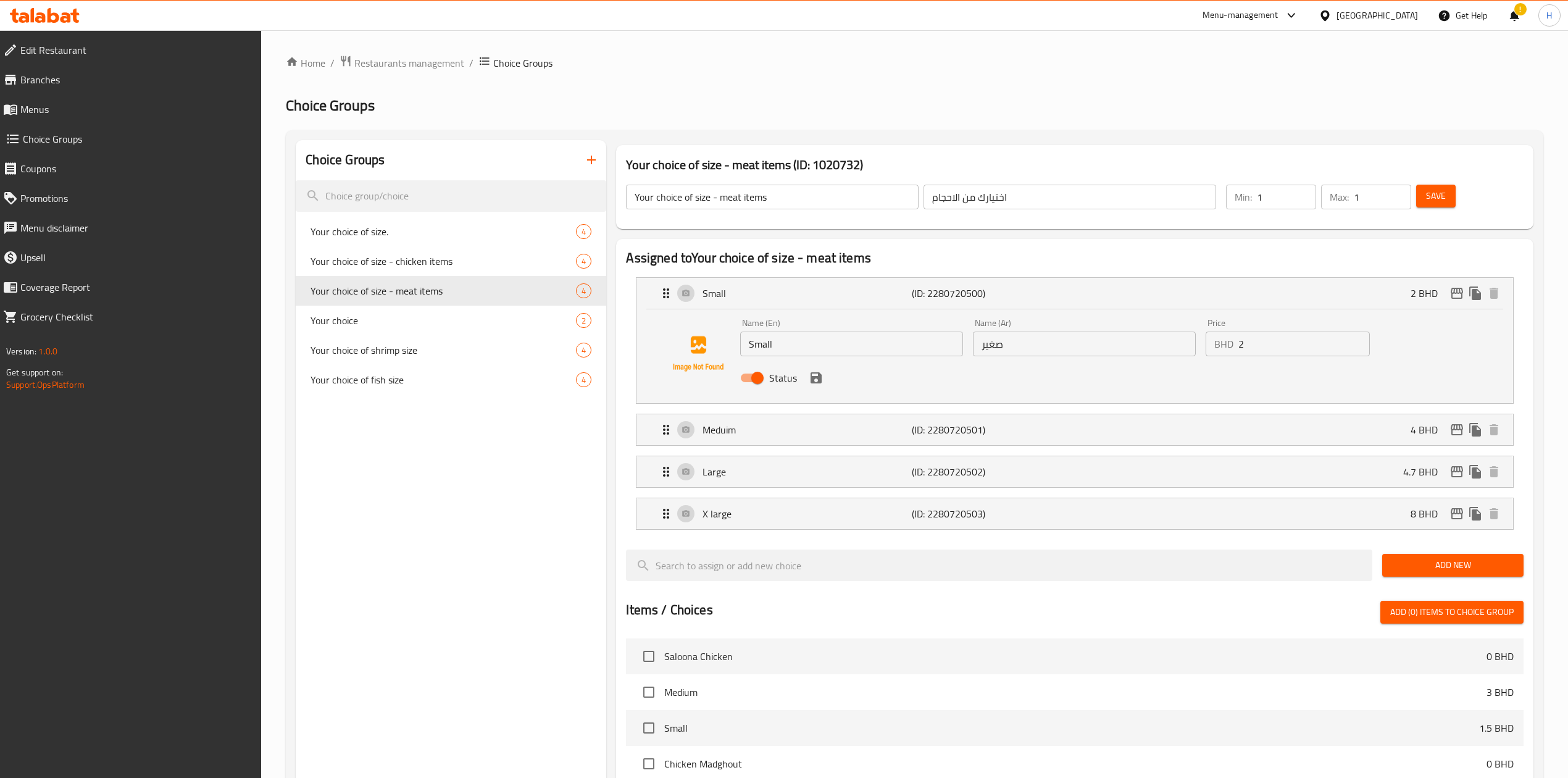
click at [1289, 348] on input "2" at bounding box center [1304, 344] width 131 height 25
click at [1053, 447] on li "Meduim (ID: 2280720501) 4 BHD Name (En) Meduim Name (En) Name (Ar) متوسط Name (…" at bounding box center [1074, 430] width 897 height 42
click at [1009, 440] on div "Meduim (ID: 2280720501) 4 BHD" at bounding box center [1078, 429] width 839 height 31
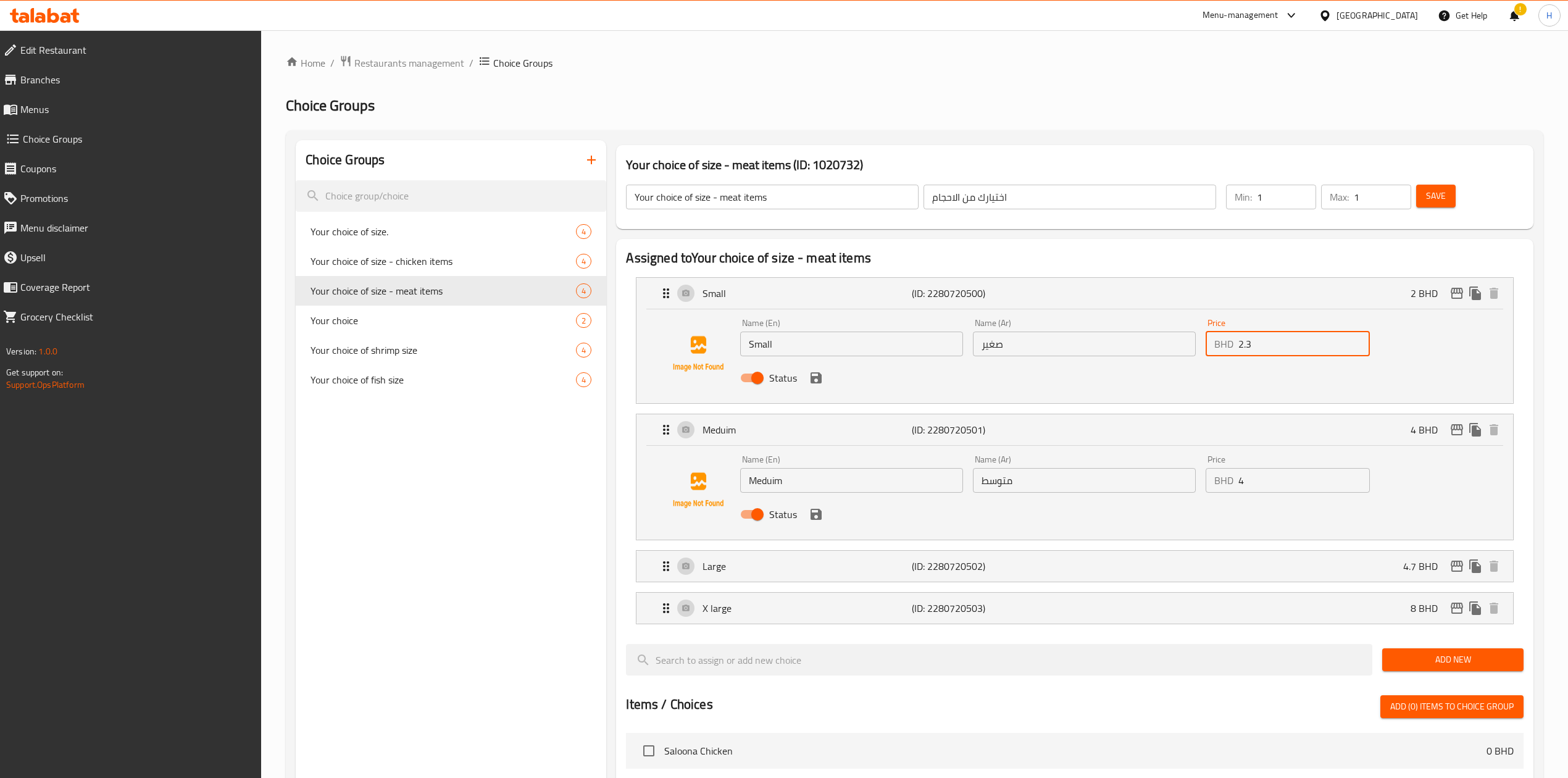
type input "2.3"
drag, startPoint x: 1251, startPoint y: 484, endPoint x: 1195, endPoint y: 502, distance: 58.8
click at [1197, 494] on div "Name (En) Meduim Name (En) Name (Ar) متوسط Name (Ar) Price BHD 4 Price Status" at bounding box center [1084, 490] width 697 height 81
click at [1120, 561] on div "Large (ID: 2280720502) 4.7 BHD" at bounding box center [1078, 566] width 839 height 31
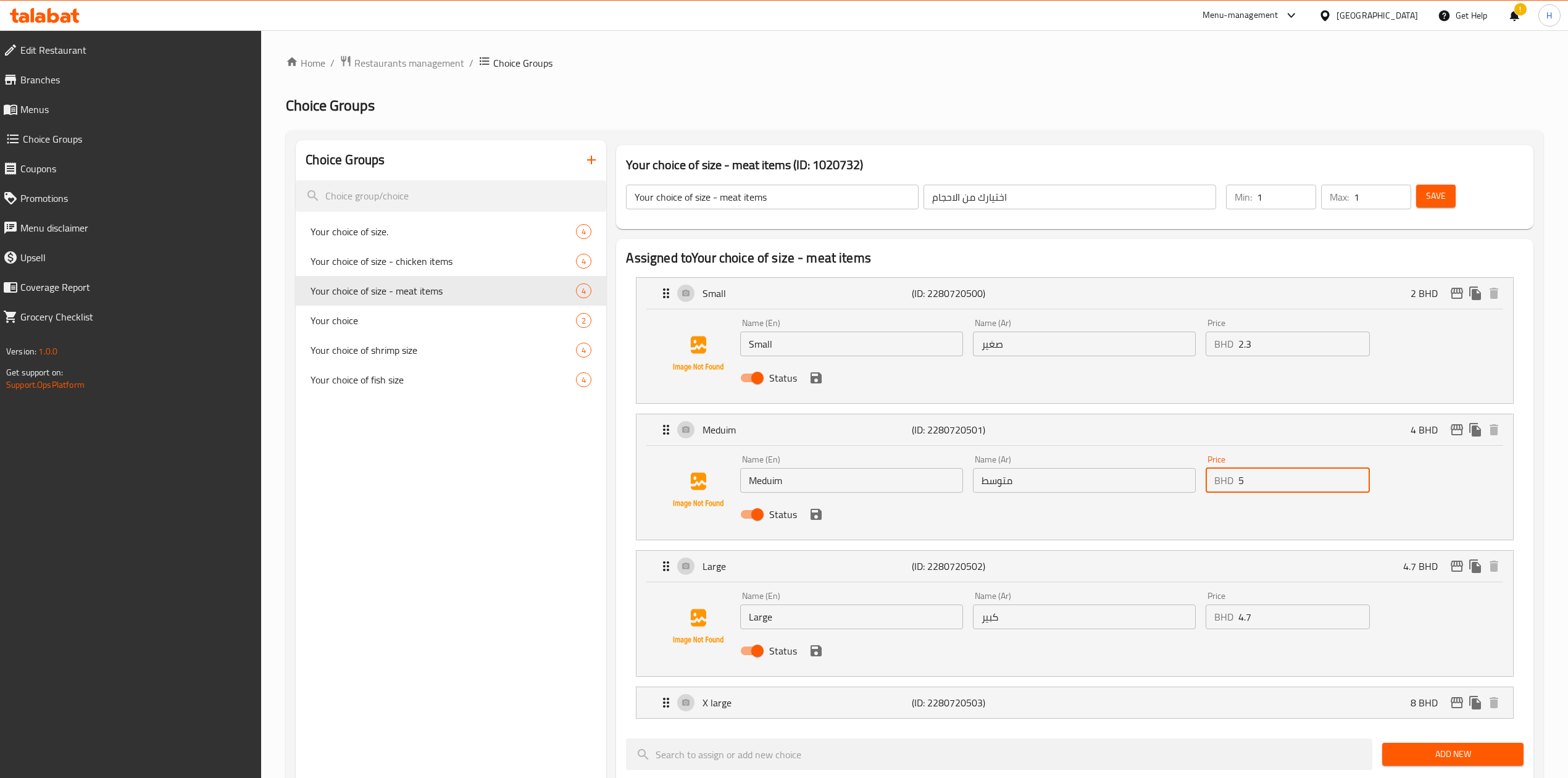
type input "5"
drag, startPoint x: 1269, startPoint y: 620, endPoint x: 1114, endPoint y: 643, distance: 156.7
click at [1114, 643] on div "Name (En) Large Name (En) Name (Ar) كبير Name (Ar) Price BHD 4.7 Price Status" at bounding box center [1084, 626] width 697 height 81
click at [1117, 704] on div "X large (ID: 2280720503) 8 BHD" at bounding box center [1078, 702] width 839 height 31
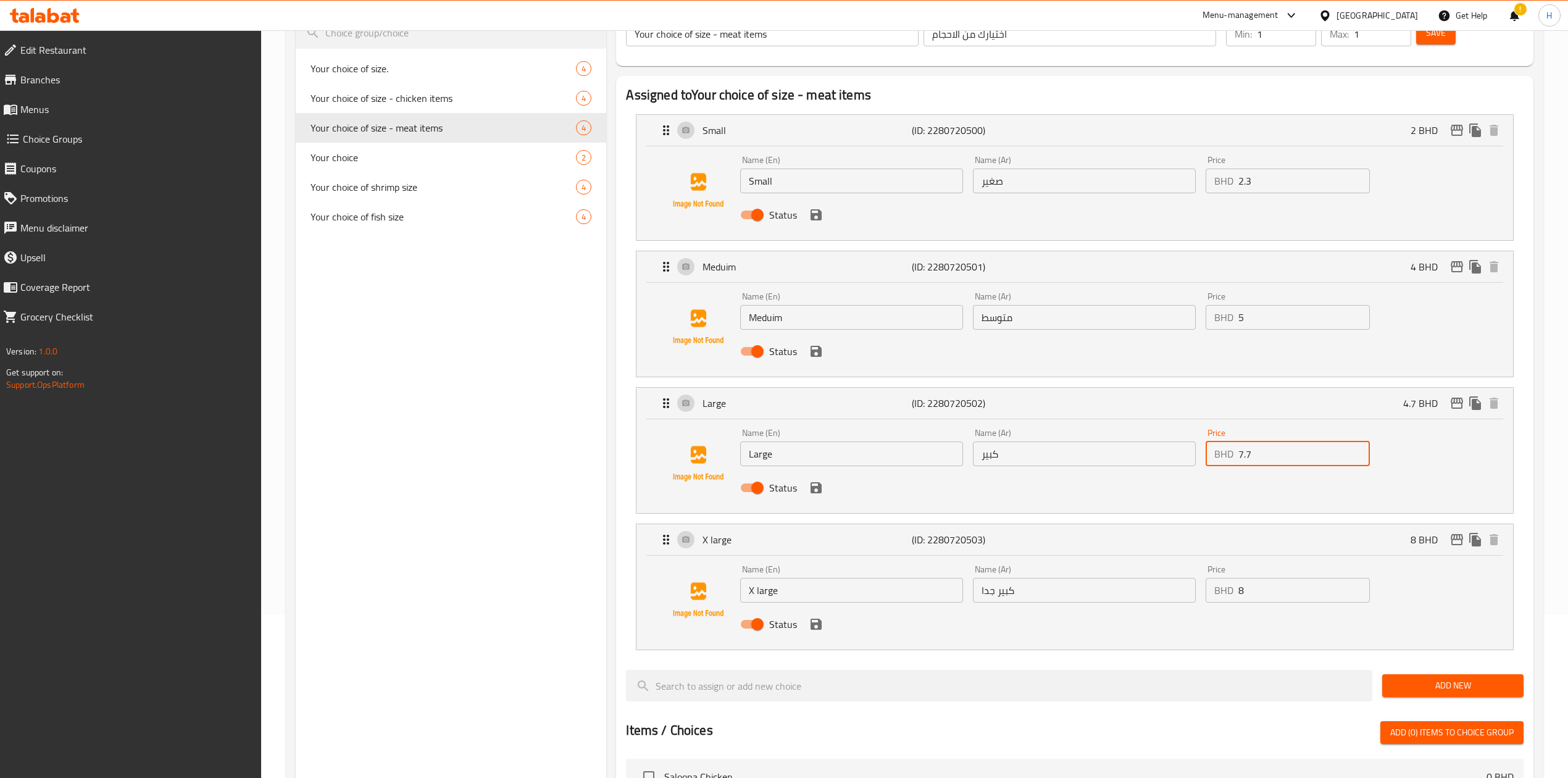
scroll to position [164, 0]
type input "7.7"
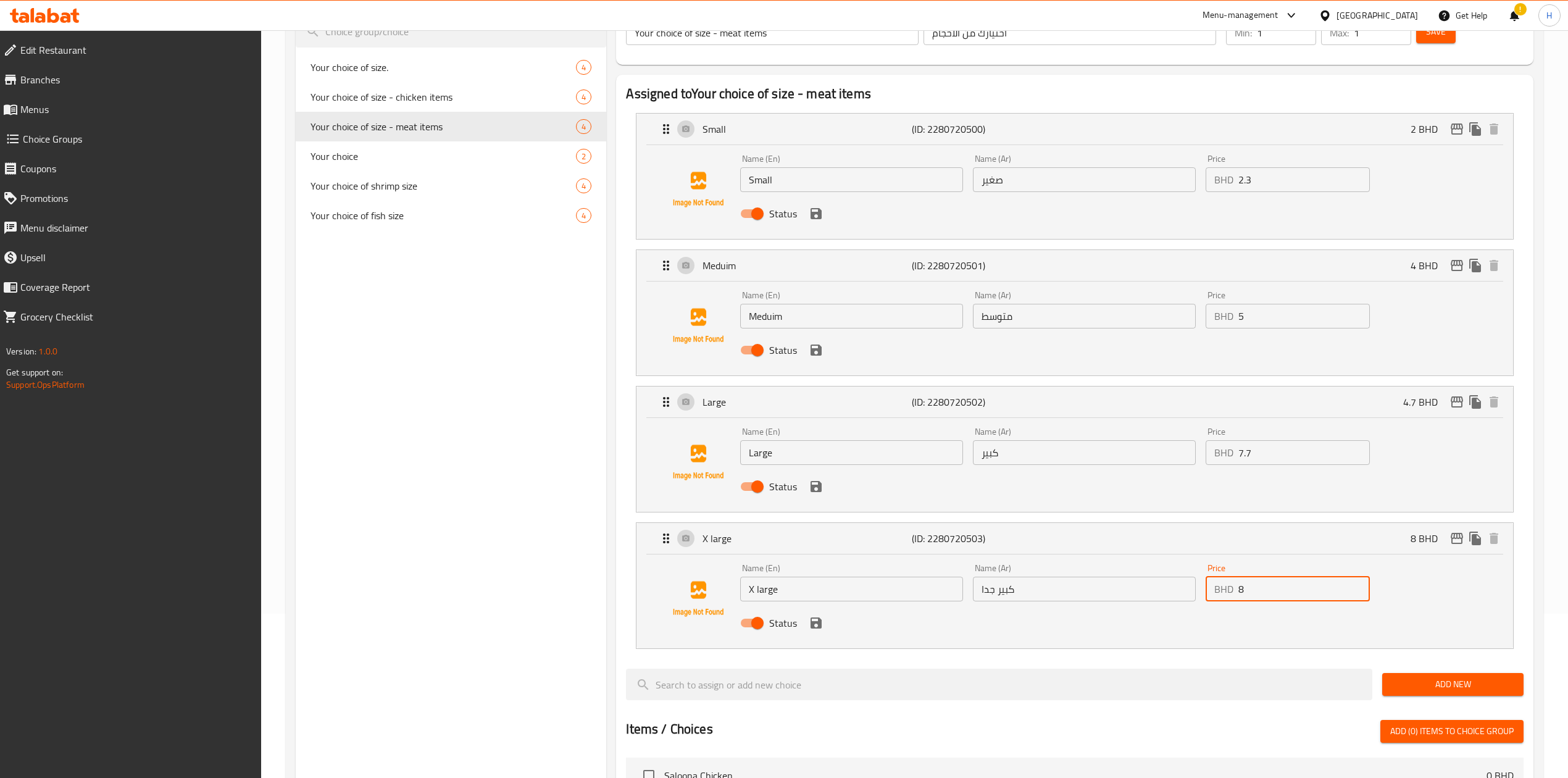
drag, startPoint x: 1259, startPoint y: 587, endPoint x: 1080, endPoint y: 603, distance: 179.7
click at [1080, 603] on div "Name (En) X large Name (En) Name (Ar) كبير جدا Name (Ar) Price BHD 8 Price Stat…" at bounding box center [1084, 599] width 697 height 81
click at [818, 628] on nav "Small (ID: 2280720500) 2 BHD Name (En) Small Name (En) Name (Ar) صغير Name (Ar)…" at bounding box center [1074, 380] width 897 height 555
click at [815, 485] on icon "save" at bounding box center [816, 486] width 11 height 11
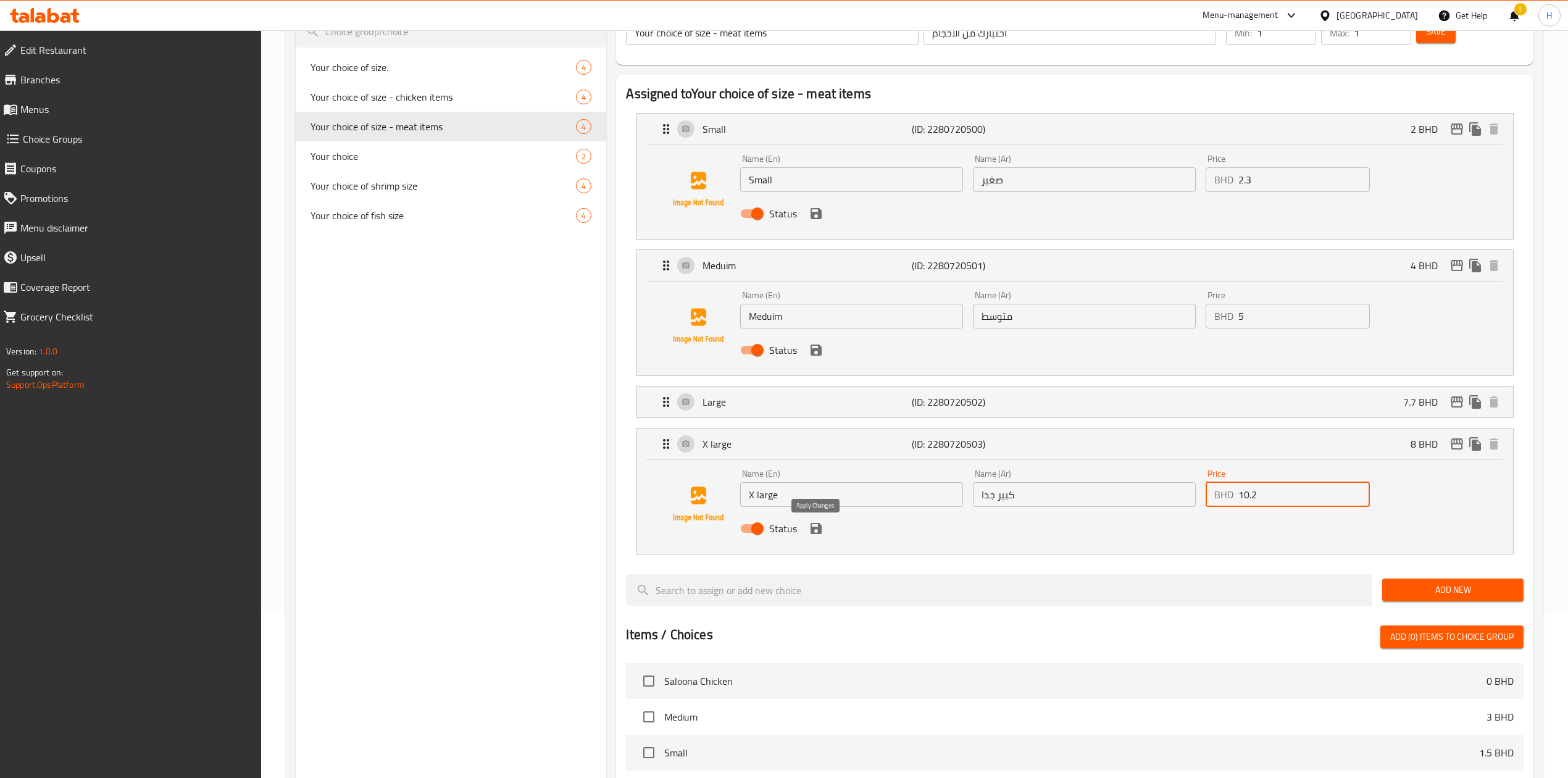
click at [818, 534] on icon "save" at bounding box center [816, 528] width 11 height 11
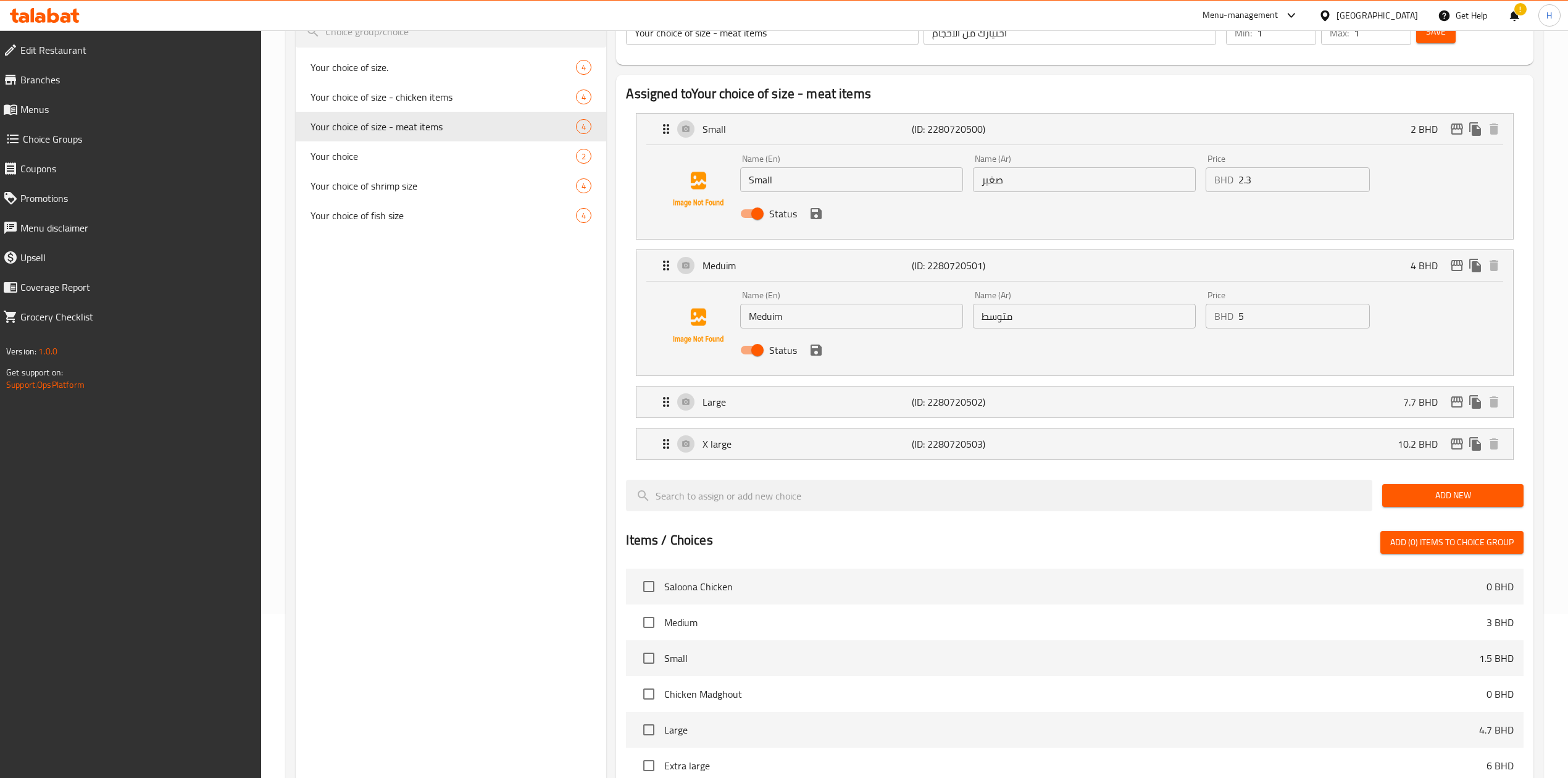
type input "10.2"
click at [818, 352] on icon "save" at bounding box center [816, 350] width 11 height 11
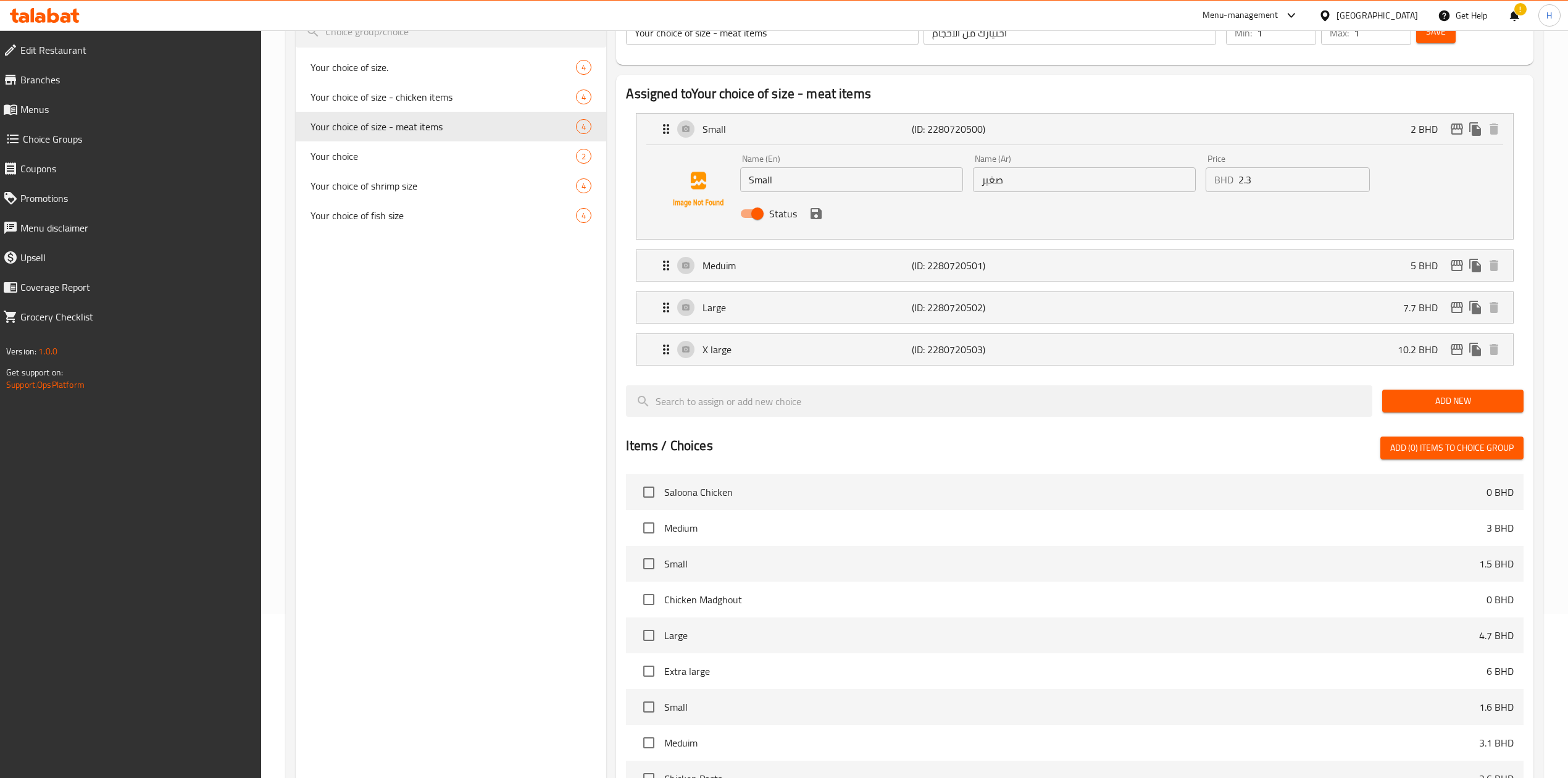
click at [816, 225] on div "Status" at bounding box center [1084, 214] width 697 height 34
click at [816, 218] on icon "save" at bounding box center [816, 214] width 11 height 11
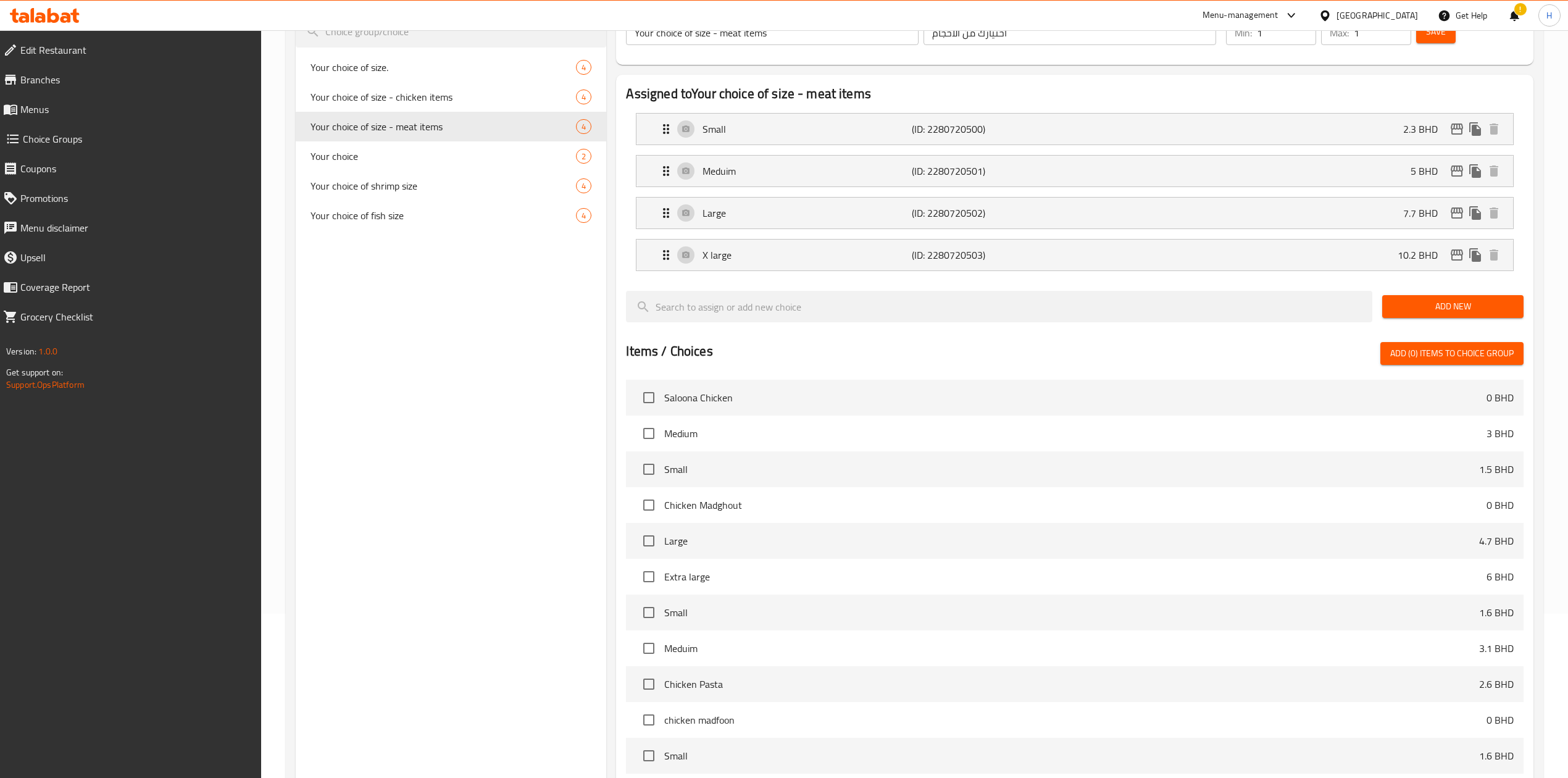
scroll to position [0, 0]
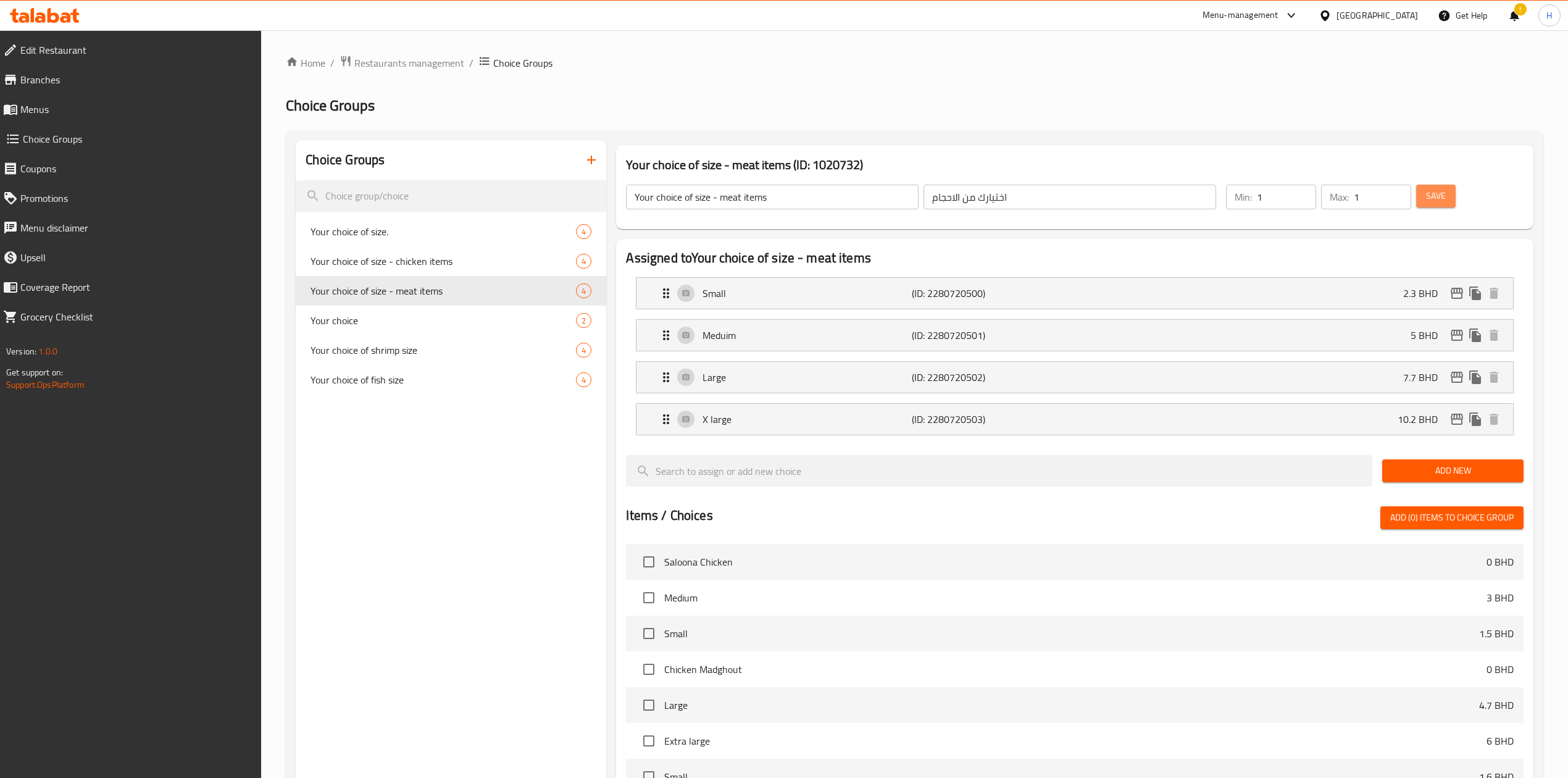
click at [1439, 194] on span "Save" at bounding box center [1436, 196] width 20 height 15
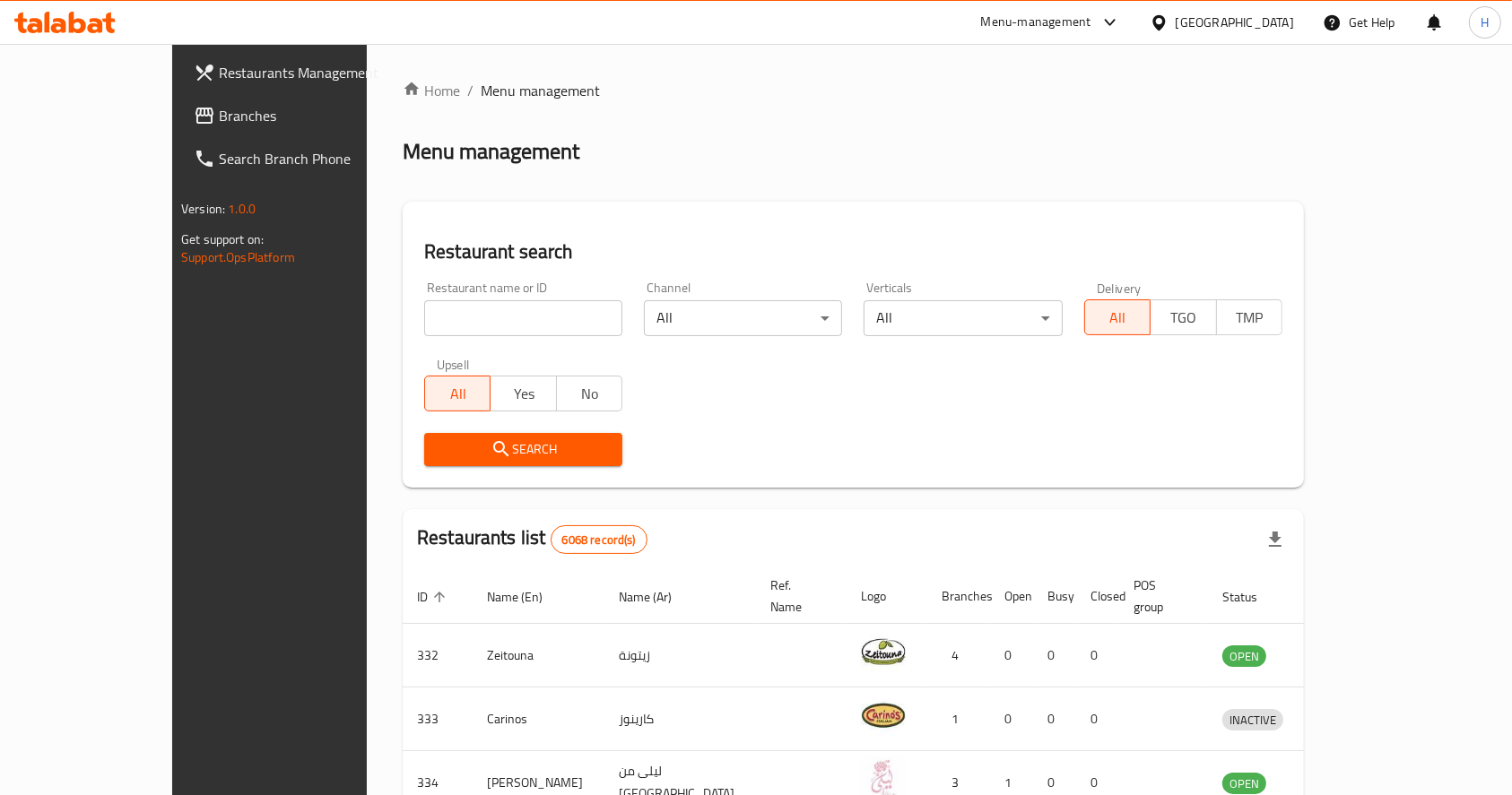
click at [453, 304] on input "search" at bounding box center [523, 319] width 199 height 36
type input "بيت السلط"
click button "Search" at bounding box center [523, 450] width 199 height 33
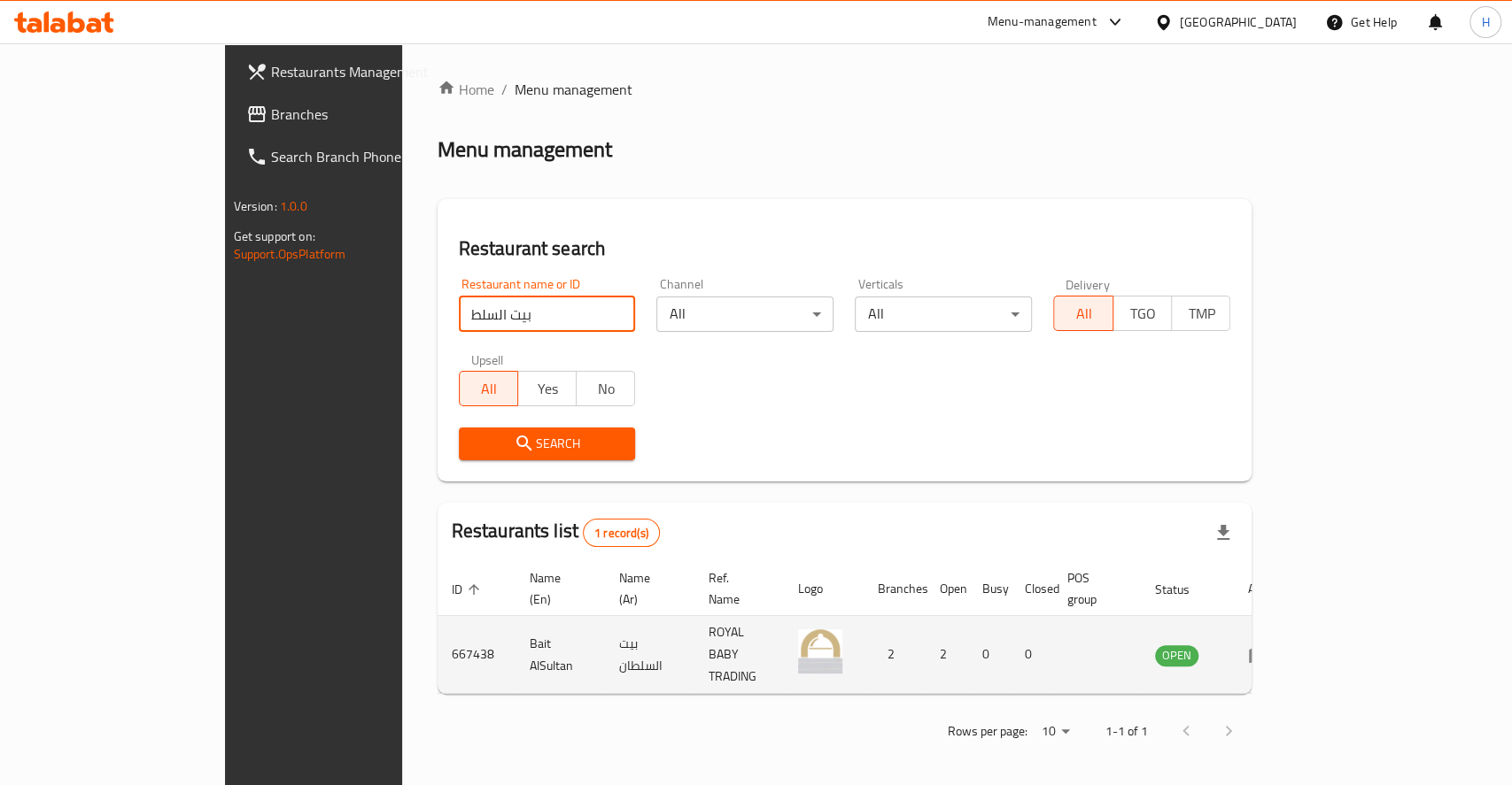
click at [1269, 645] on icon "enhanced table" at bounding box center [1258, 655] width 22 height 22
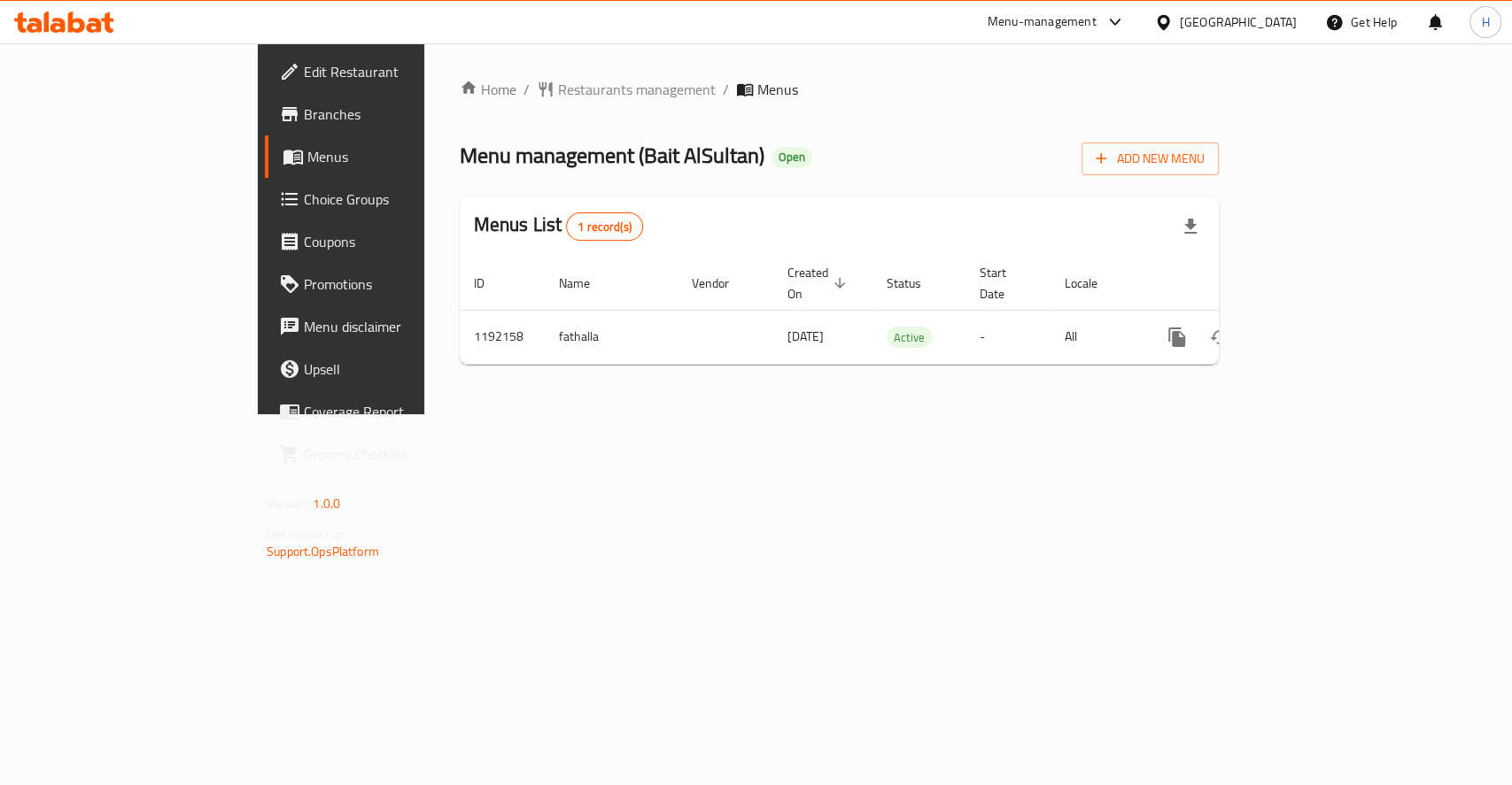
click at [304, 119] on span "Branches" at bounding box center [400, 114] width 192 height 22
